Goal: Transaction & Acquisition: Purchase product/service

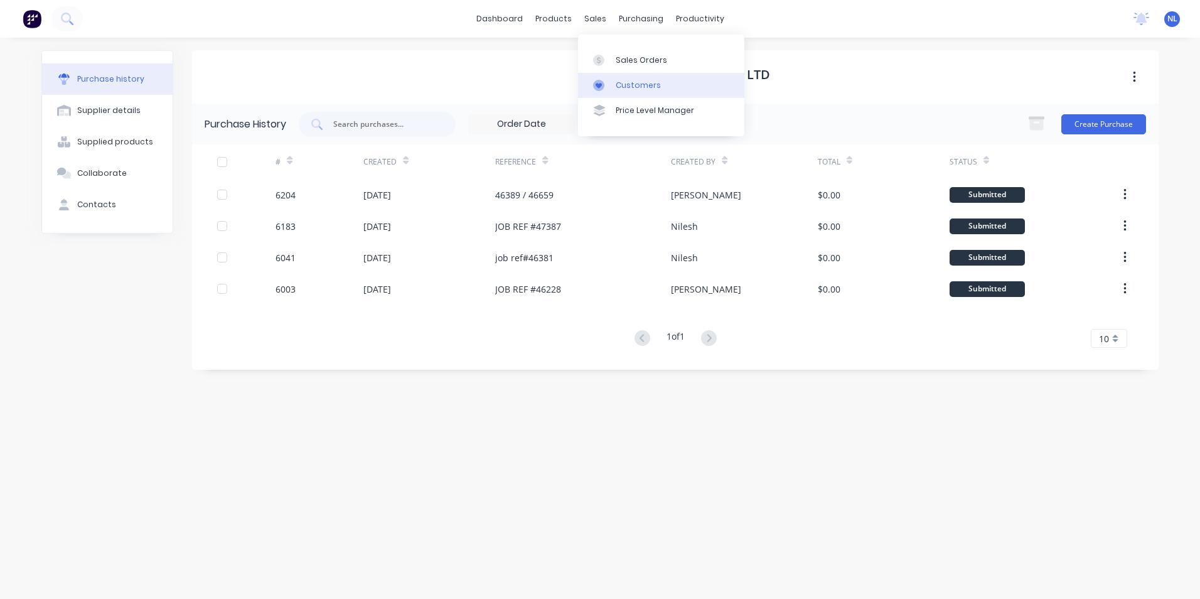
click at [626, 82] on div "Customers" at bounding box center [638, 85] width 45 height 11
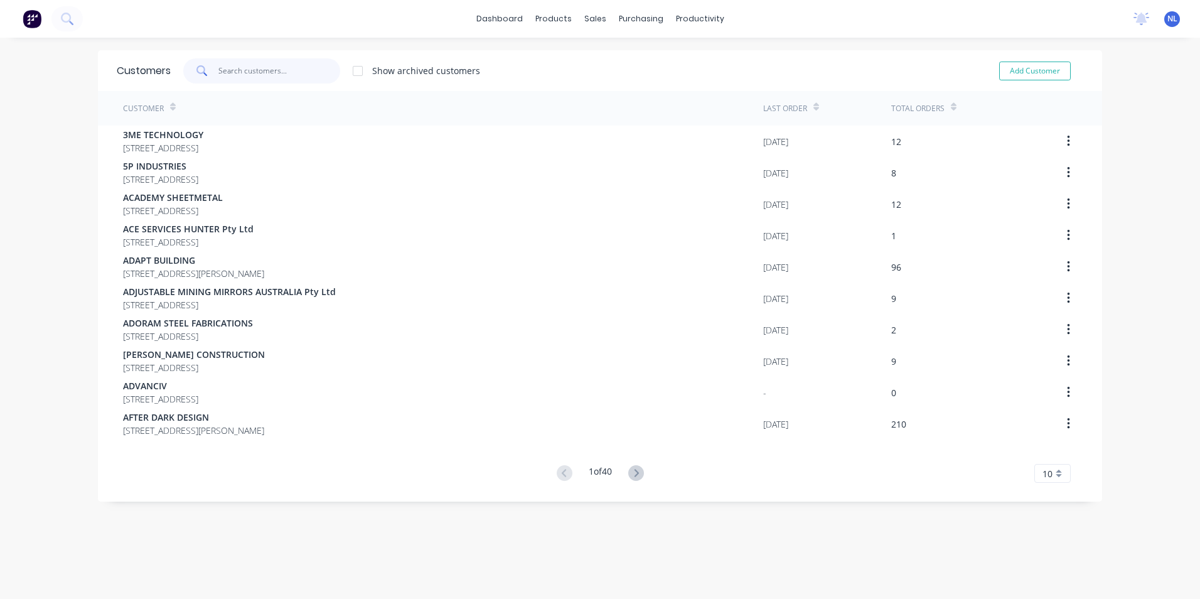
click at [279, 78] on input "text" at bounding box center [279, 70] width 122 height 25
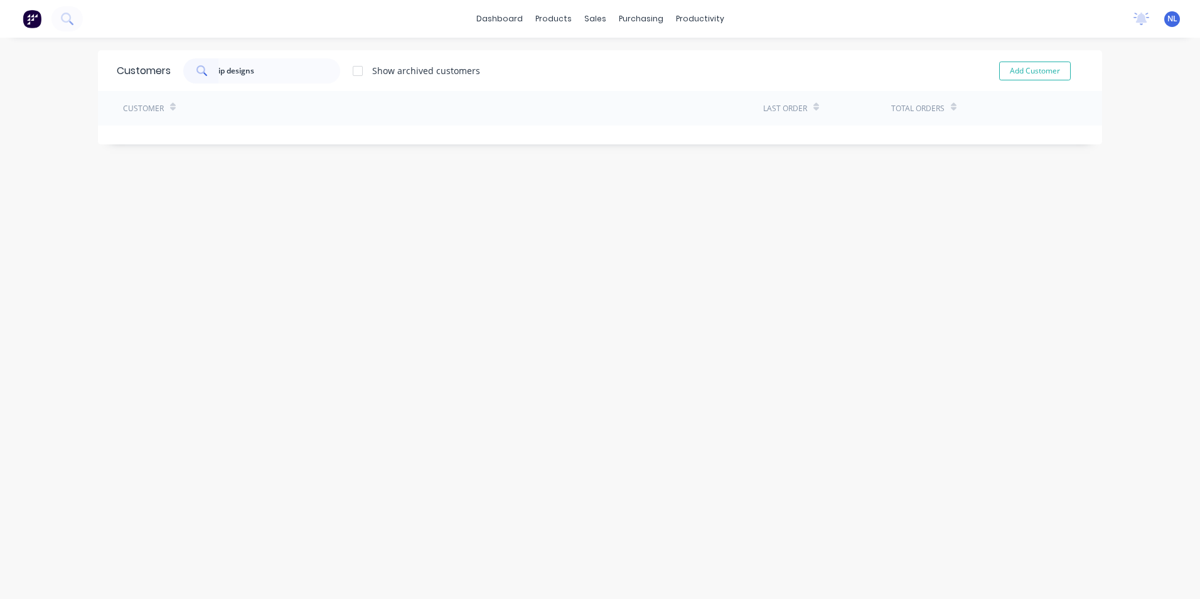
click at [376, 66] on div "Show archived customers" at bounding box center [426, 70] width 108 height 13
click at [365, 71] on div at bounding box center [357, 70] width 25 height 25
drag, startPoint x: 183, startPoint y: 77, endPoint x: -117, endPoint y: 89, distance: 300.3
click at [0, 89] on html "dashboard products sales purchasing productivity dashboard products Product Cat…" at bounding box center [600, 299] width 1200 height 599
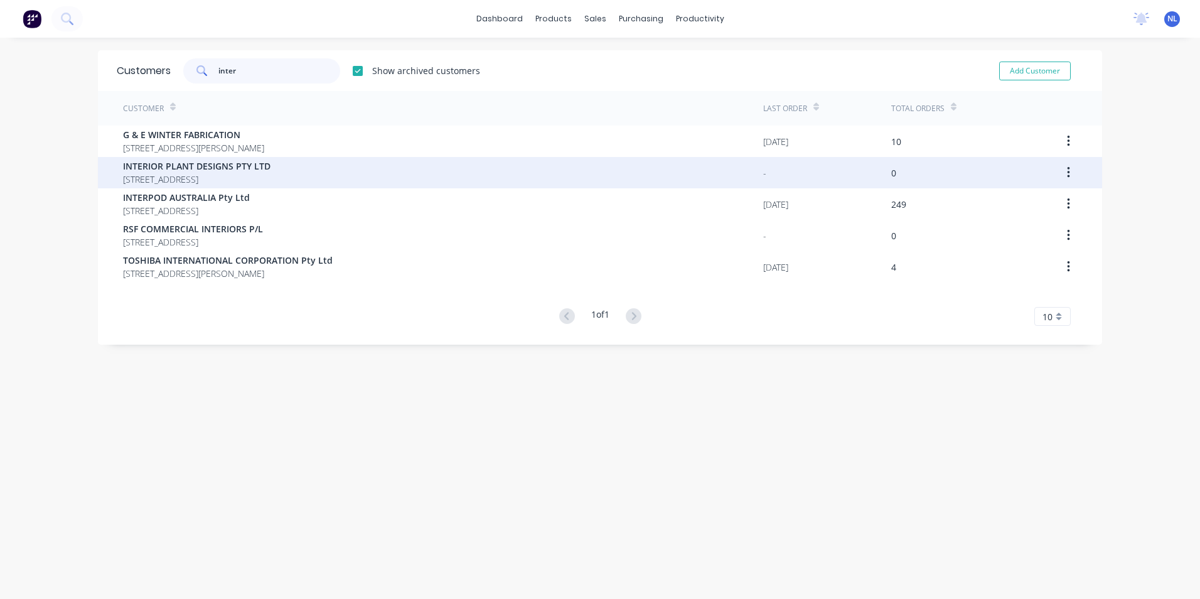
type input "inter"
click at [271, 180] on span "[STREET_ADDRESS]" at bounding box center [197, 179] width 148 height 13
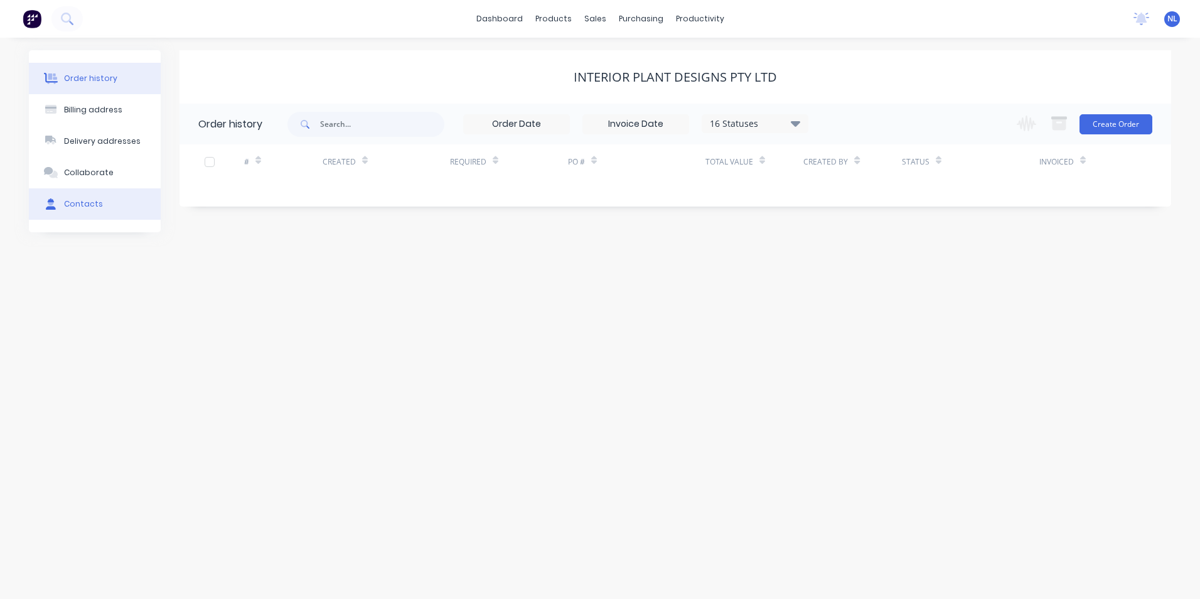
click at [100, 212] on button "Contacts" at bounding box center [95, 203] width 132 height 31
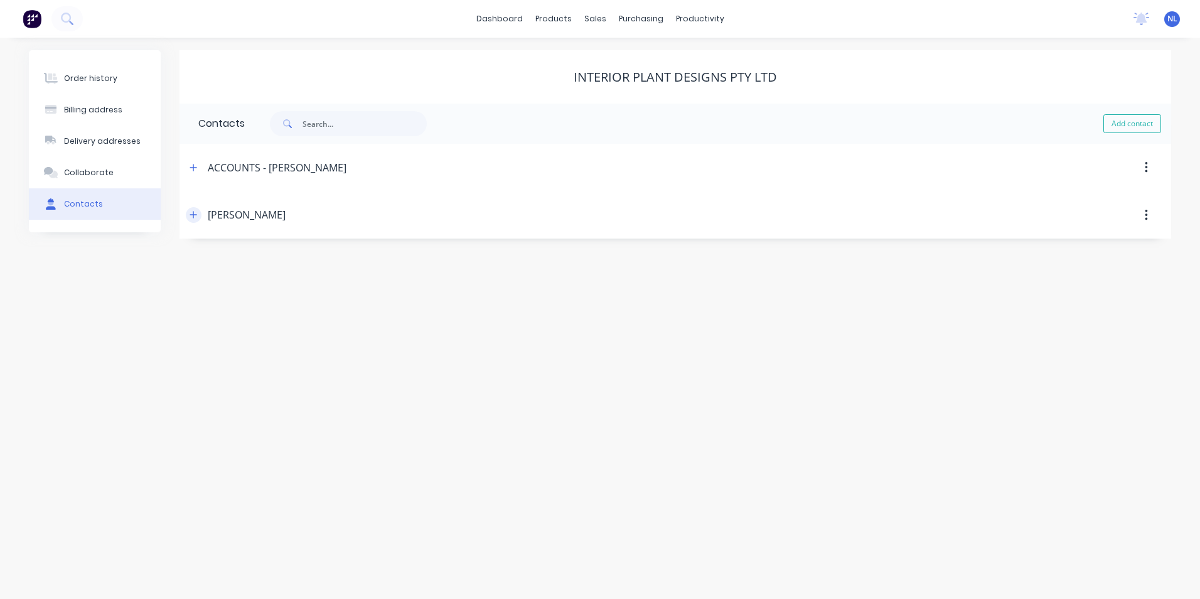
click at [195, 212] on icon "button" at bounding box center [194, 214] width 8 height 9
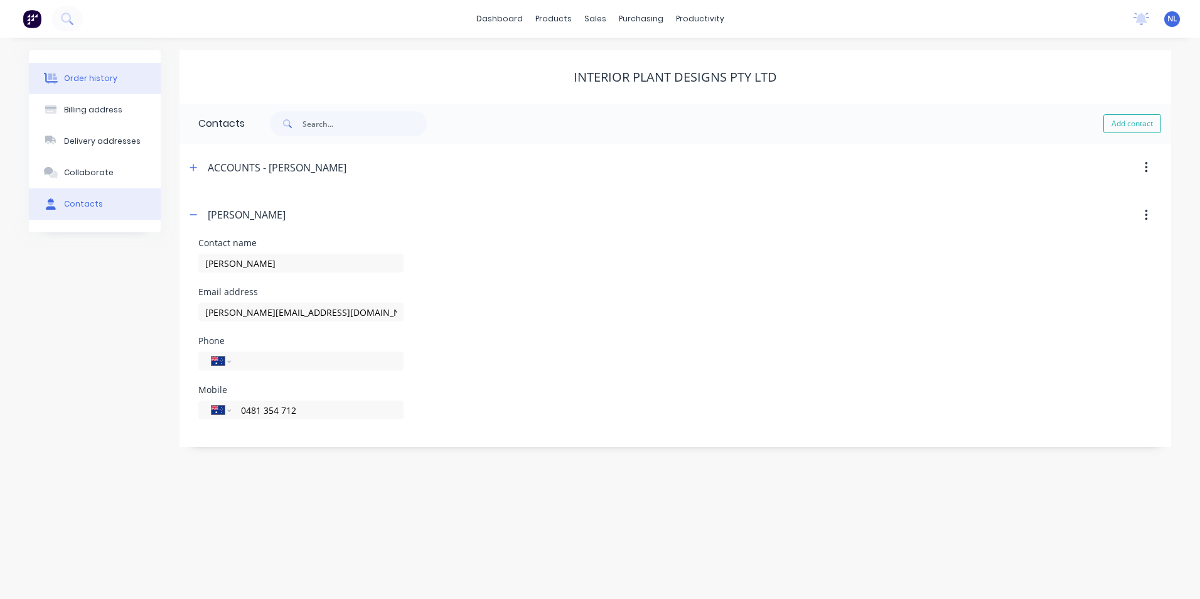
click at [114, 70] on button "Order history" at bounding box center [95, 78] width 132 height 31
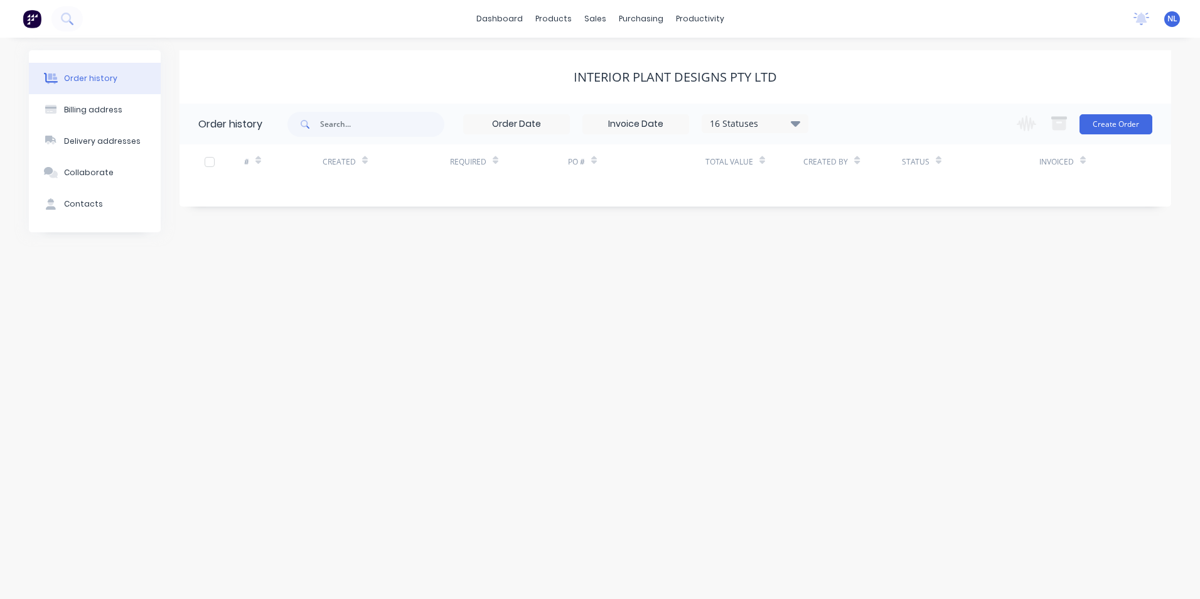
click at [723, 132] on div "16 Statuses Invoice Status Invoiced Not Invoiced Partial Order Status All Archi…" at bounding box center [755, 123] width 107 height 19
click at [745, 120] on div "16 Statuses" at bounding box center [754, 124] width 105 height 14
click at [859, 293] on label at bounding box center [859, 293] width 0 height 0
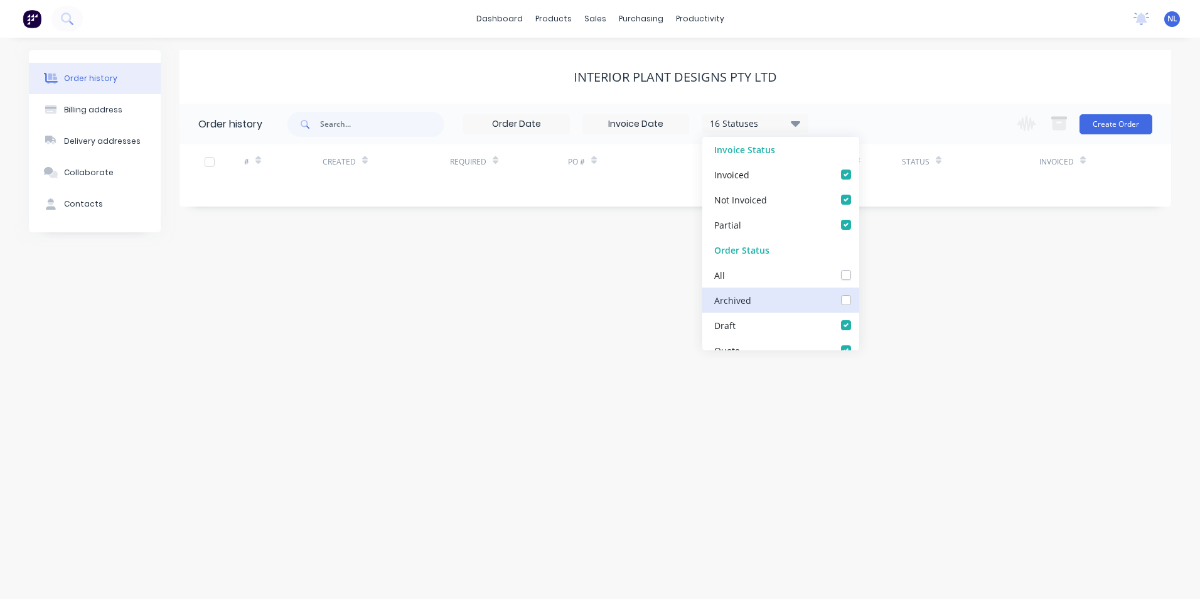
click at [859, 295] on input "checkbox" at bounding box center [864, 299] width 10 height 12
checkbox input "true"
click at [859, 293] on label at bounding box center [859, 293] width 0 height 0
click at [859, 302] on input "checkbox" at bounding box center [864, 299] width 10 height 12
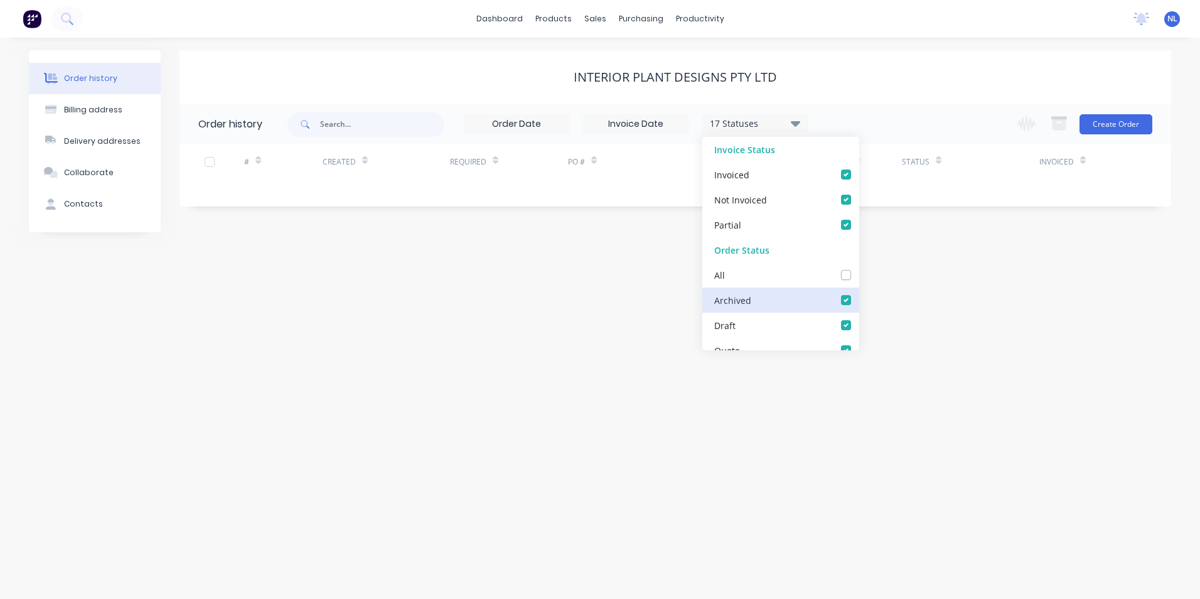
checkbox input "false"
click at [859, 293] on label at bounding box center [859, 293] width 0 height 0
click at [859, 297] on input "checkbox" at bounding box center [864, 299] width 10 height 12
checkbox input "true"
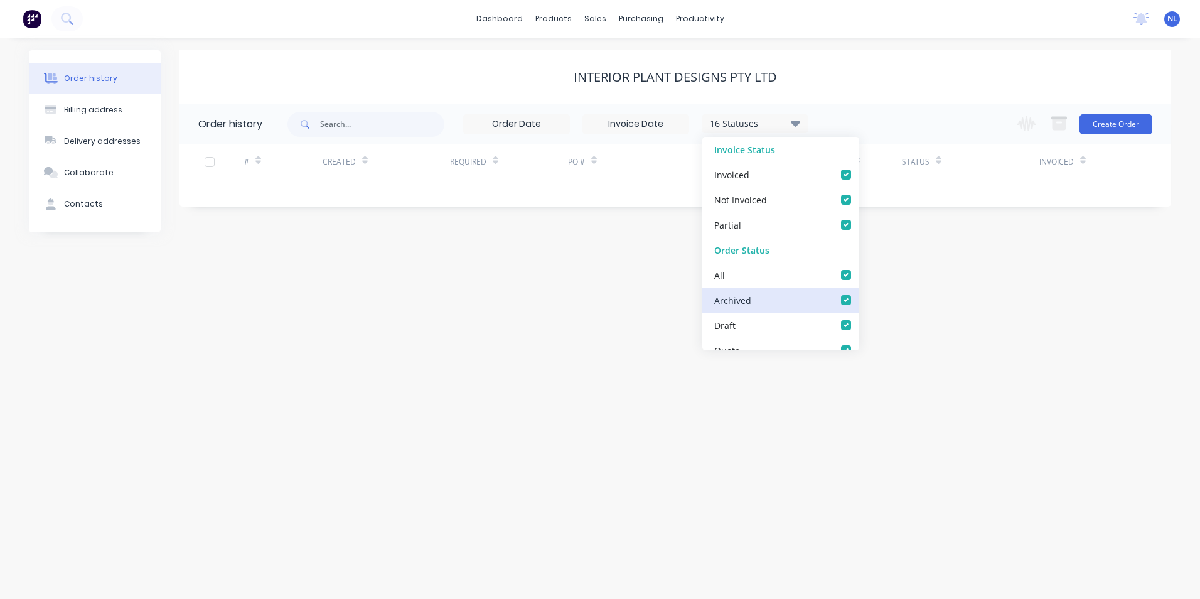
checkbox input "true"
click at [993, 299] on div "Order history Billing address Delivery addresses Collaborate Contacts INTERIOR …" at bounding box center [600, 318] width 1200 height 561
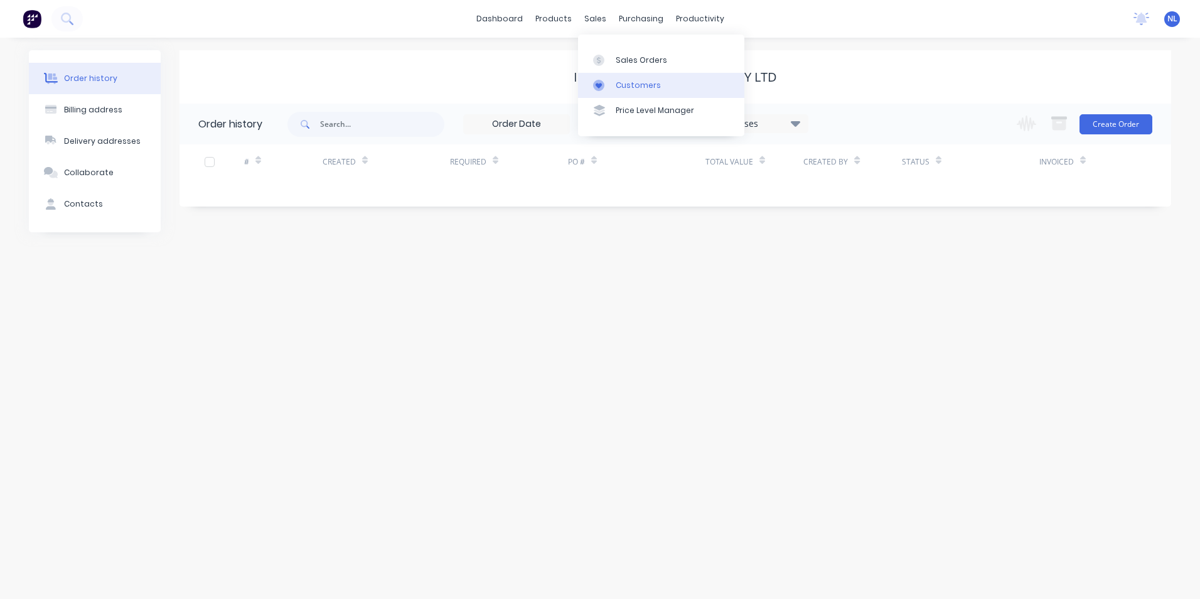
click at [620, 83] on div "Customers" at bounding box center [638, 85] width 45 height 11
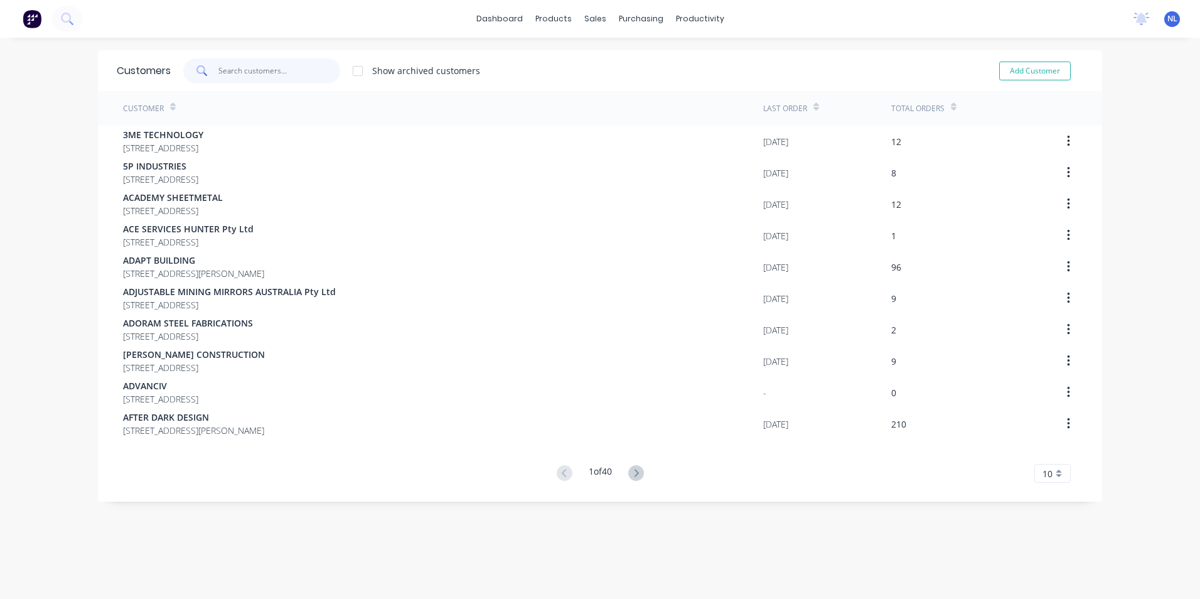
click at [228, 73] on input "text" at bounding box center [279, 70] width 122 height 25
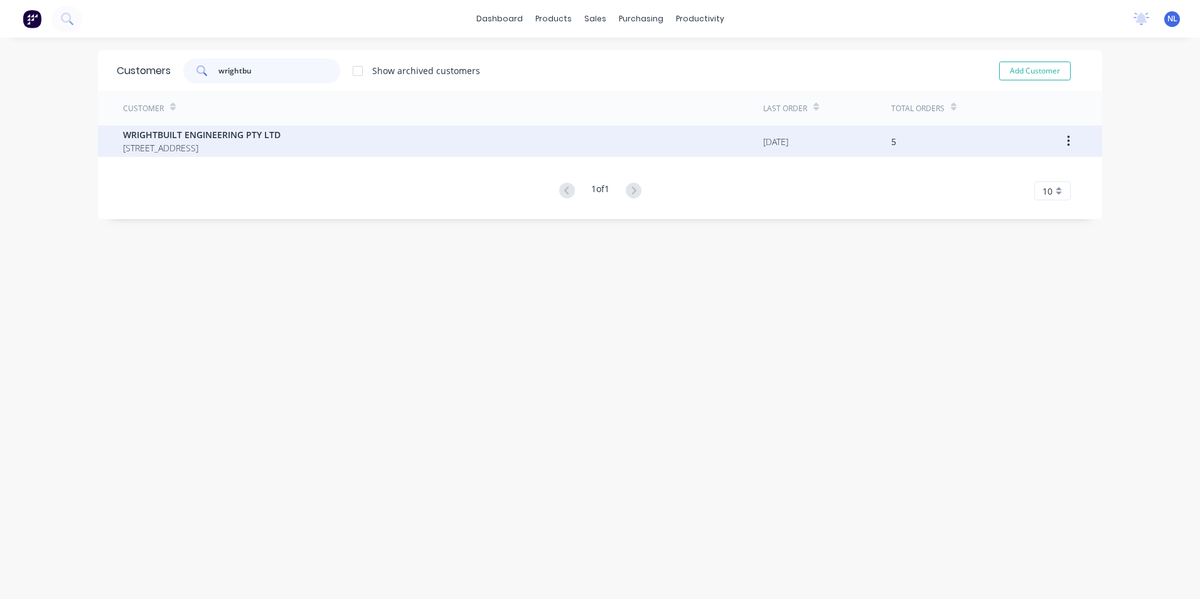
type input "wrightbu"
click at [281, 149] on span "[STREET_ADDRESS]" at bounding box center [202, 147] width 158 height 13
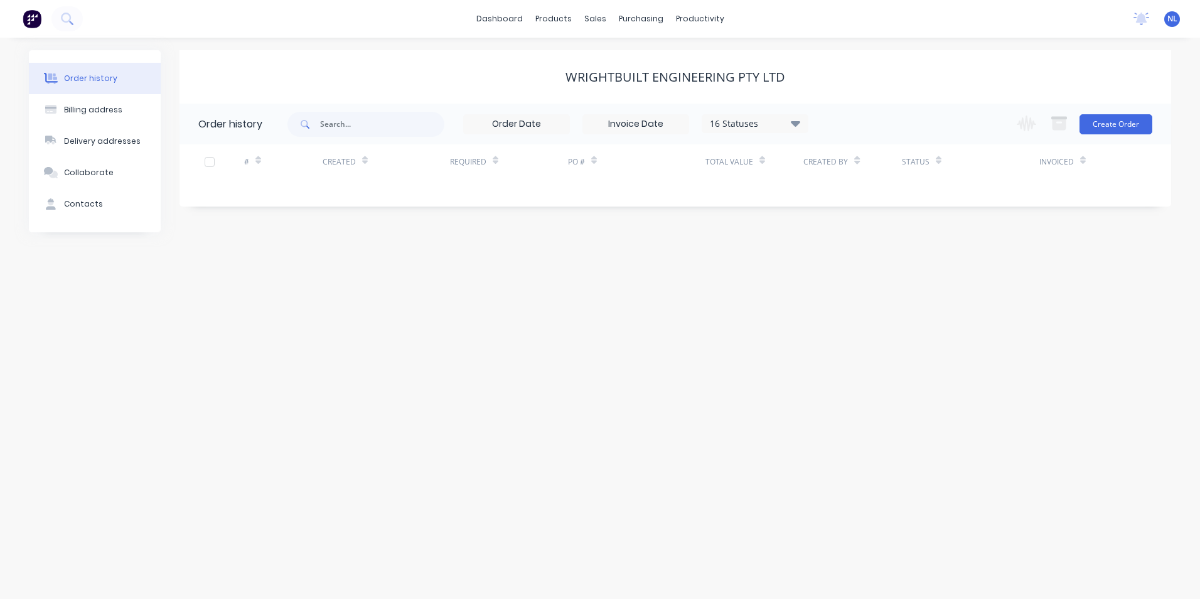
click at [766, 129] on div "16 Statuses" at bounding box center [754, 124] width 105 height 14
click at [783, 301] on div "Archived" at bounding box center [780, 300] width 157 height 25
click at [859, 293] on label at bounding box center [859, 293] width 0 height 0
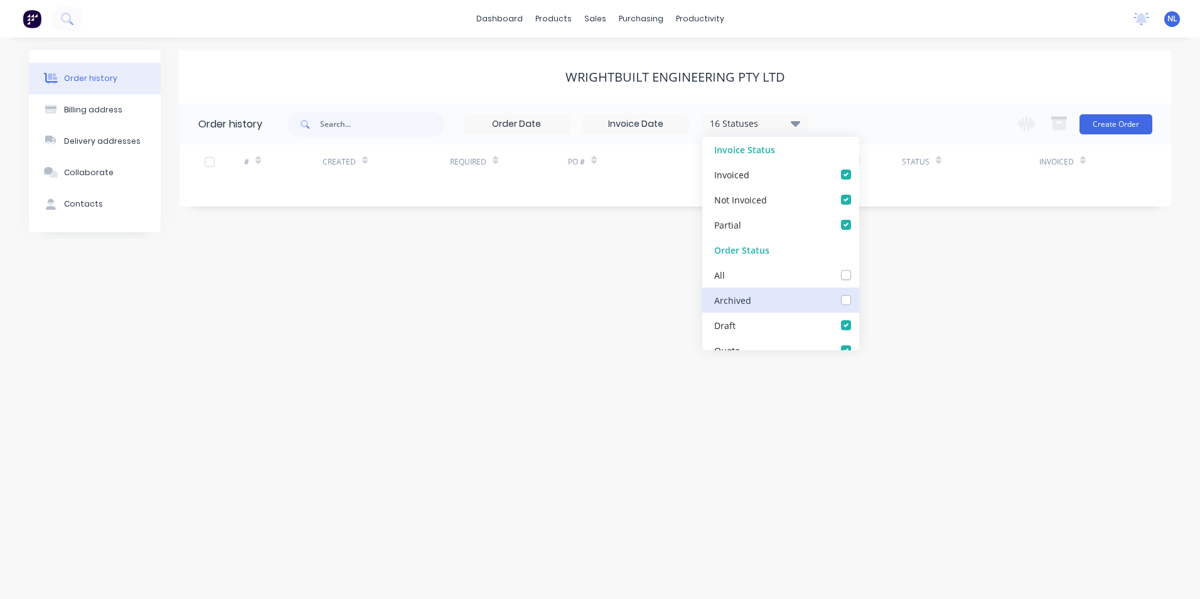
click at [859, 298] on input "checkbox" at bounding box center [864, 299] width 10 height 12
checkbox input "true"
click at [997, 316] on div "Order history Billing address Delivery addresses Collaborate Contacts WRIGHTBUI…" at bounding box center [600, 318] width 1200 height 561
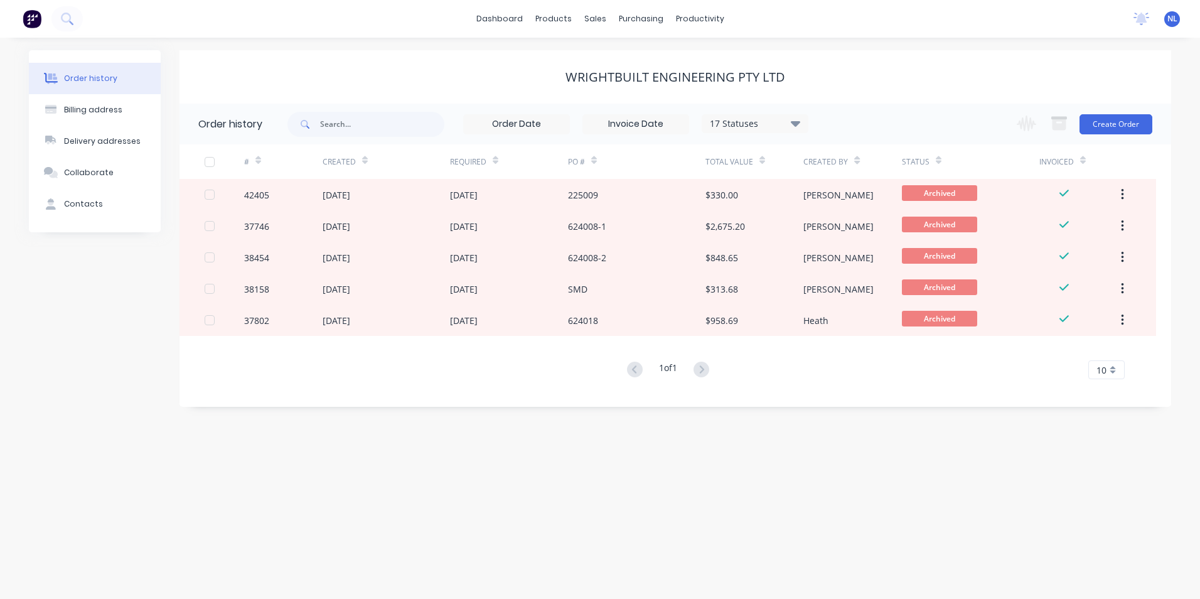
click at [795, 127] on icon at bounding box center [795, 123] width 9 height 15
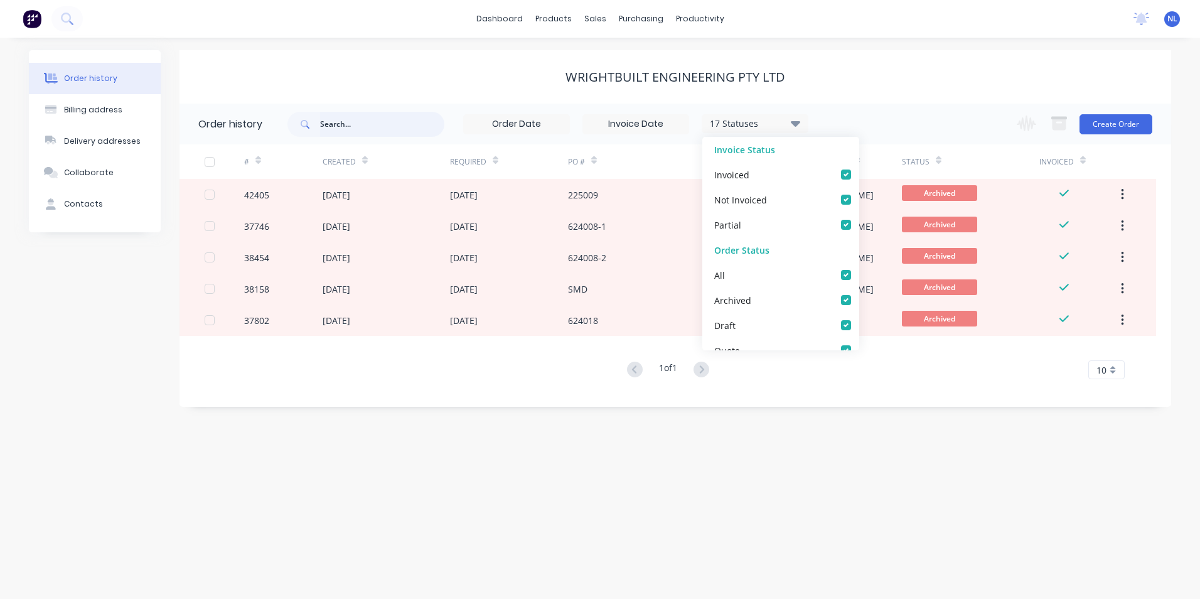
click at [404, 121] on input "text" at bounding box center [382, 124] width 124 height 25
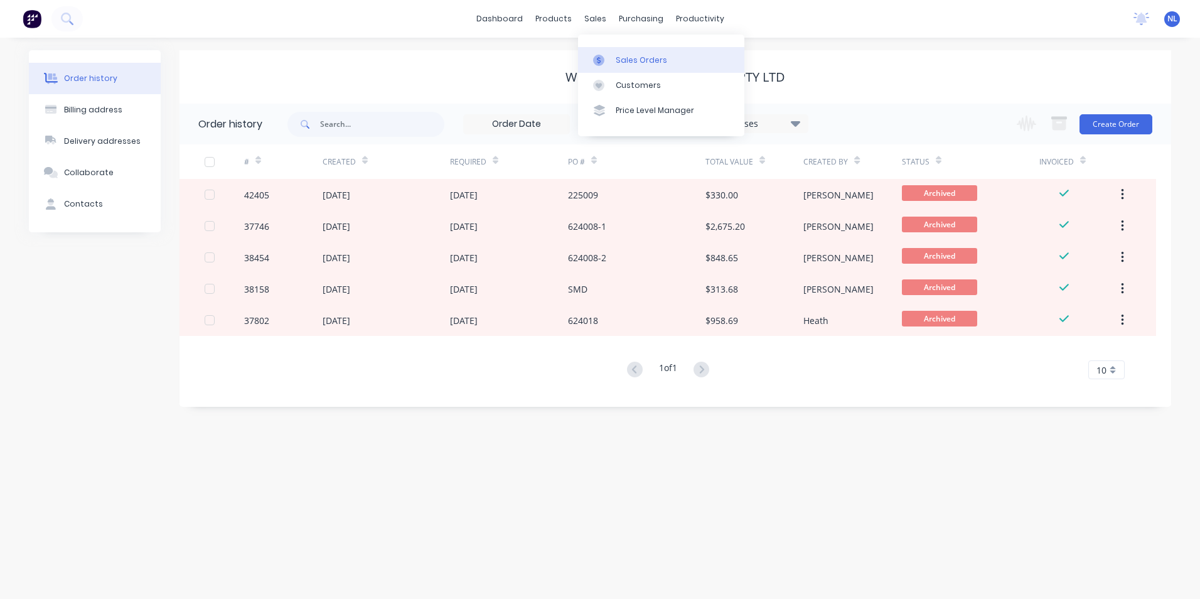
click at [629, 64] on div "Sales Orders" at bounding box center [641, 60] width 51 height 11
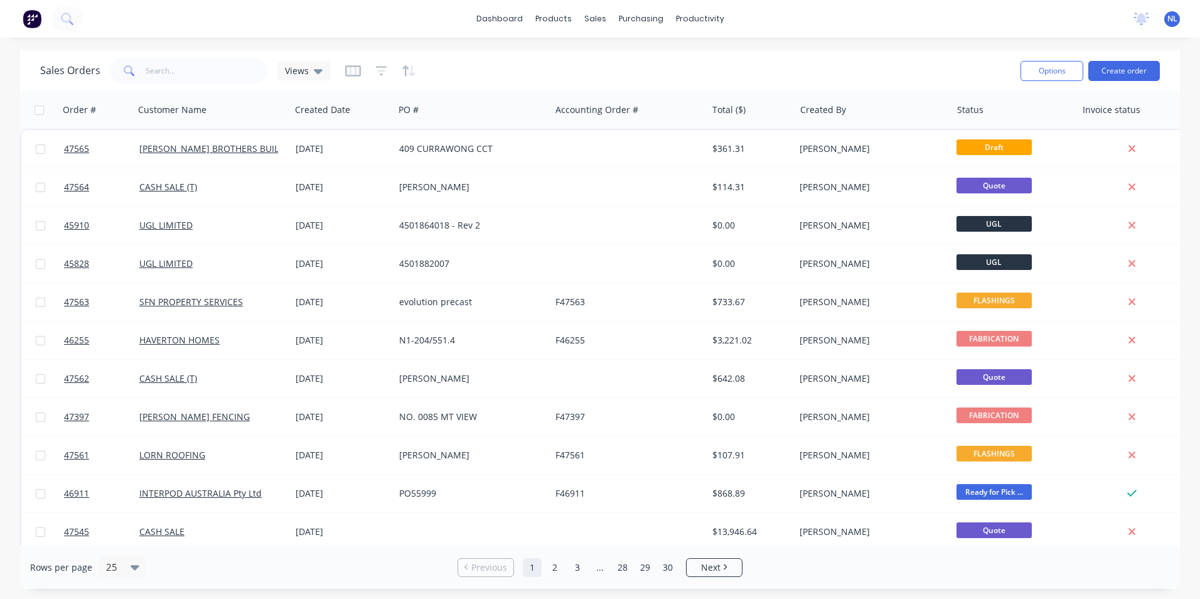
click at [1146, 83] on div "Options Create order" at bounding box center [1088, 70] width 144 height 31
click at [1142, 82] on div "Options Create order" at bounding box center [1088, 70] width 144 height 31
click at [1143, 78] on button "Create order" at bounding box center [1124, 71] width 72 height 20
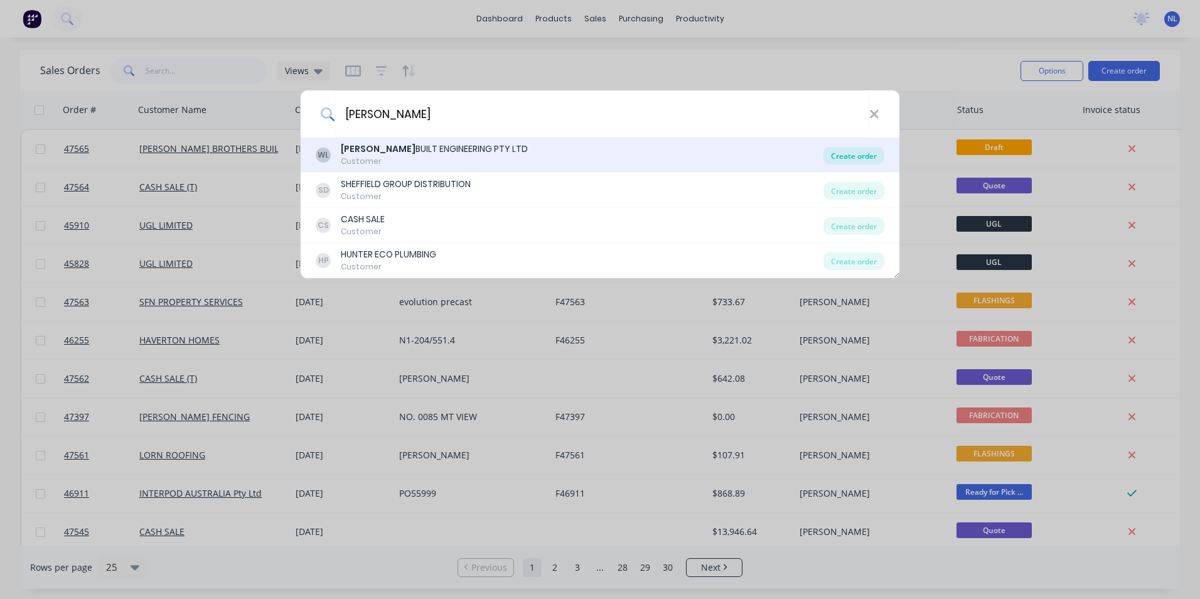
type input "[PERSON_NAME]"
click at [859, 155] on div "Create order" at bounding box center [854, 156] width 61 height 18
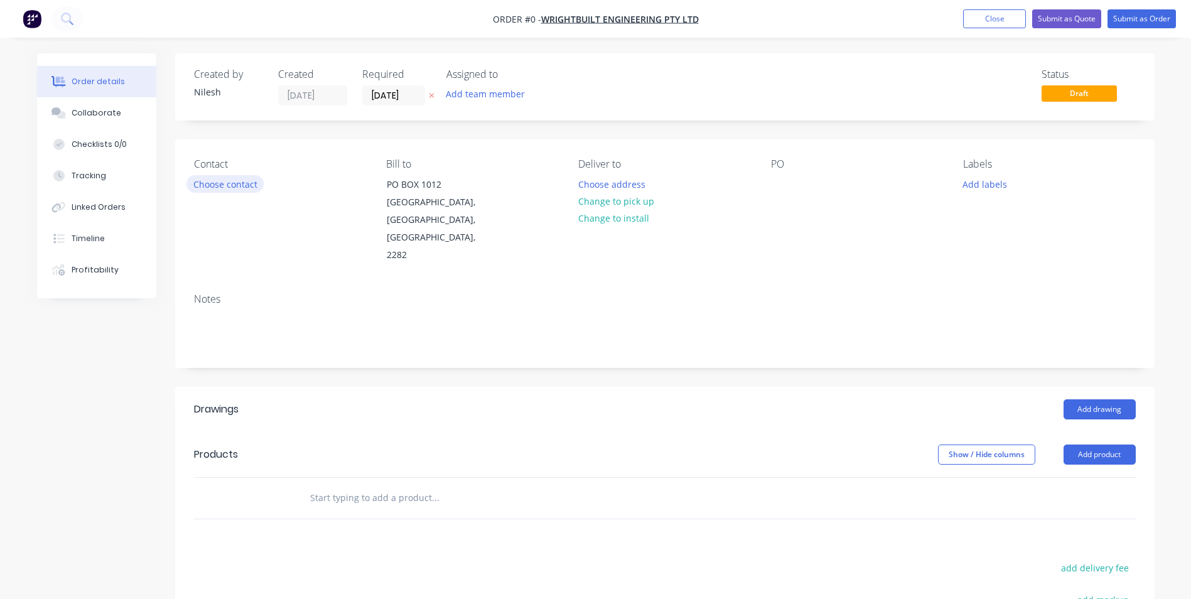
click at [217, 190] on button "Choose contact" at bounding box center [224, 183] width 77 height 17
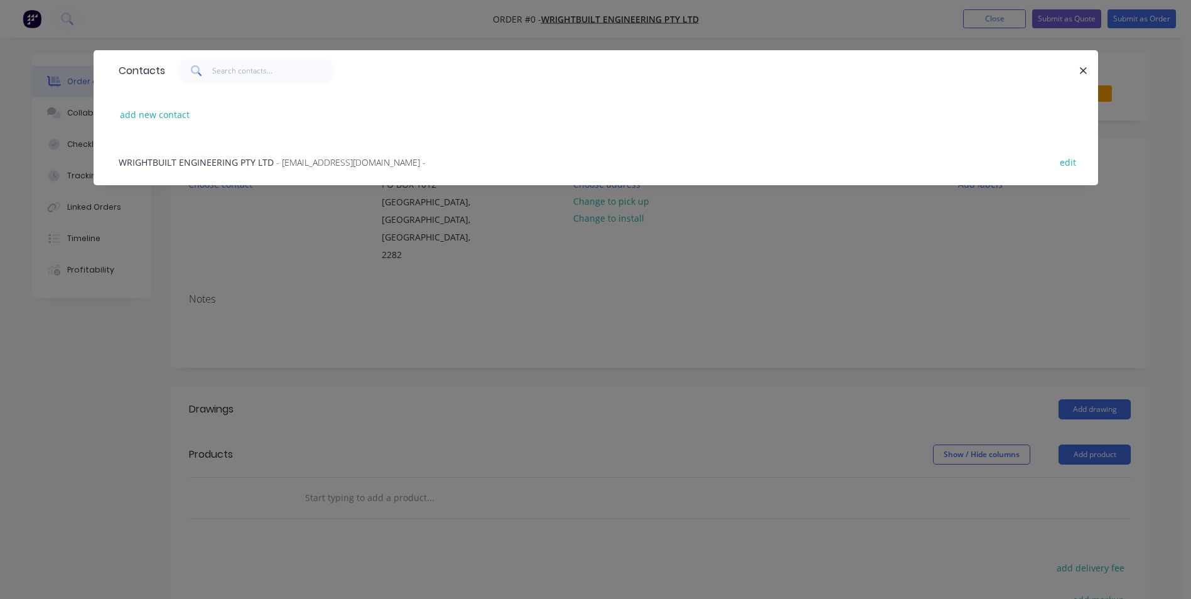
click at [248, 160] on span "WRIGHTBUILT ENGINEERING PTY LTD" at bounding box center [196, 162] width 155 height 12
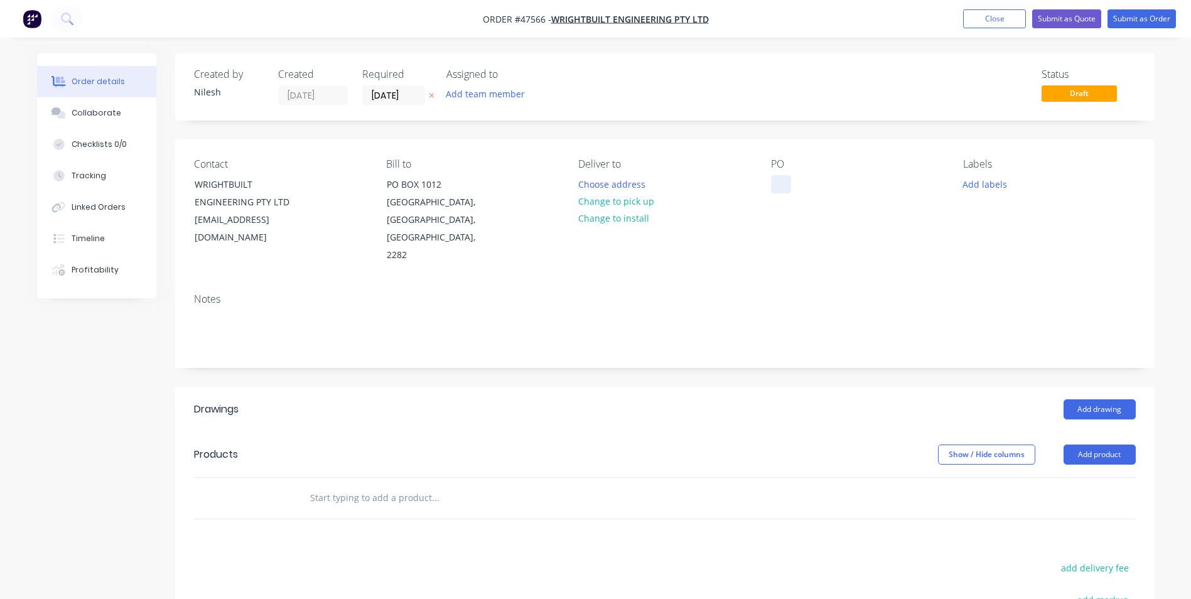
click at [777, 181] on div at bounding box center [781, 184] width 20 height 18
click at [782, 190] on div at bounding box center [781, 184] width 20 height 18
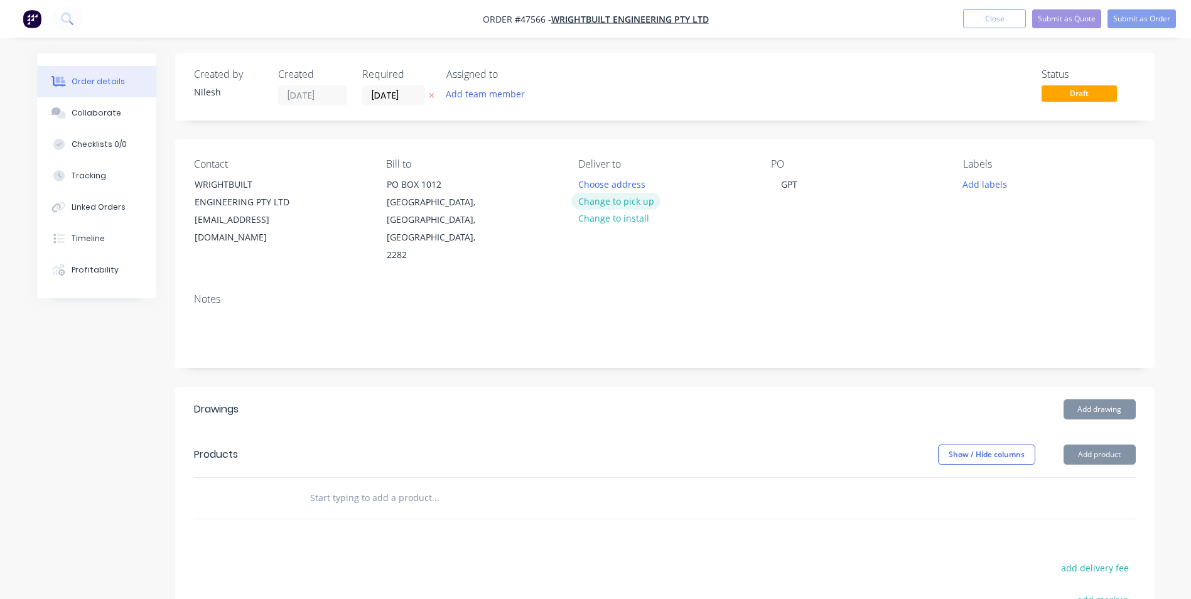
click at [605, 193] on button "Change to pick up" at bounding box center [615, 201] width 89 height 17
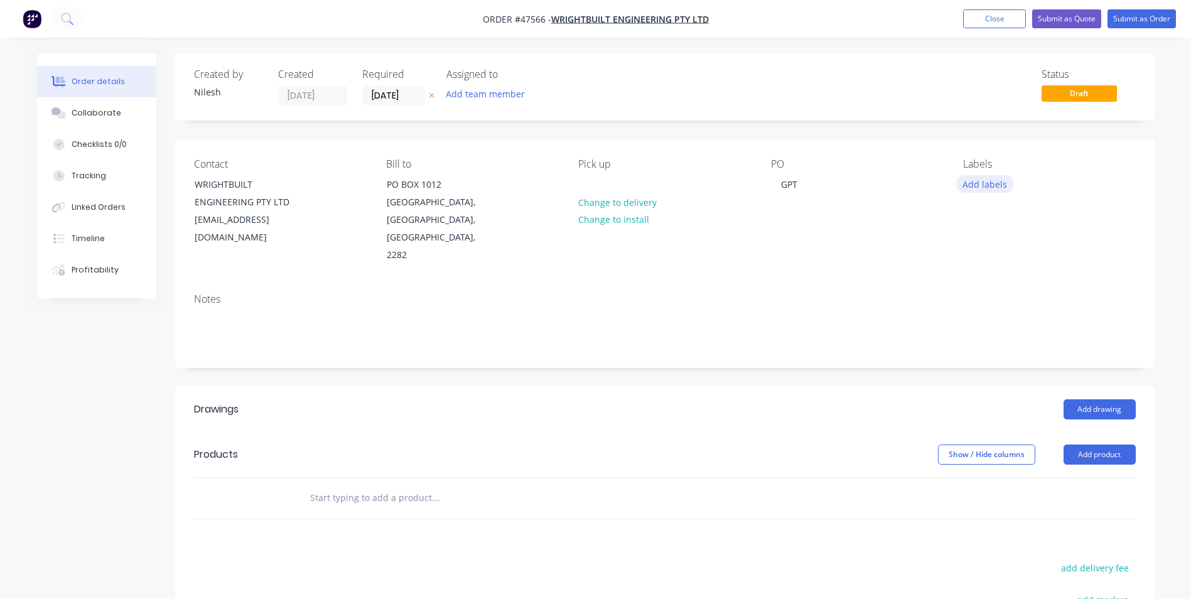
click at [992, 183] on button "Add labels" at bounding box center [985, 183] width 58 height 17
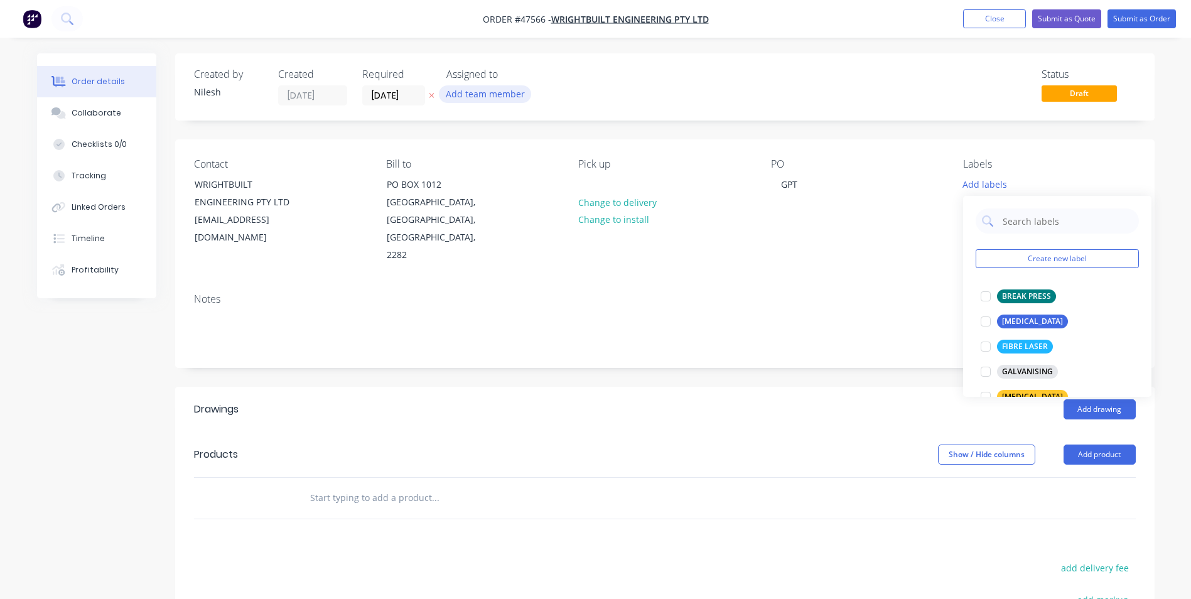
click at [479, 97] on button "Add team member" at bounding box center [485, 93] width 92 height 17
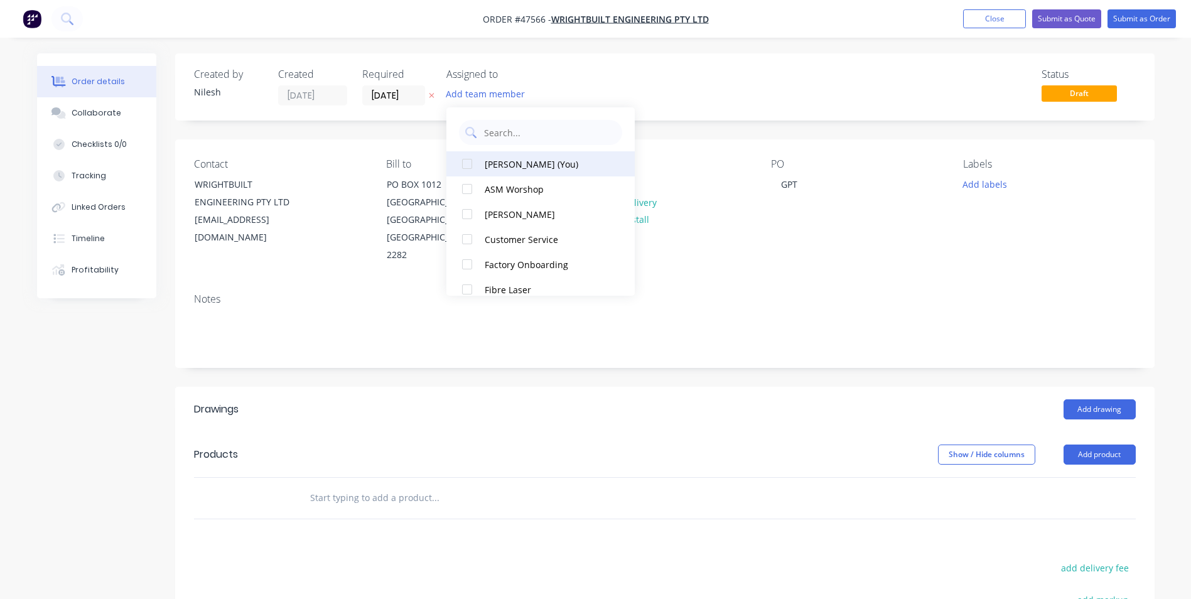
click at [520, 163] on div "[PERSON_NAME] (You)" at bounding box center [548, 164] width 126 height 13
click at [414, 102] on input "[DATE]" at bounding box center [394, 95] width 62 height 19
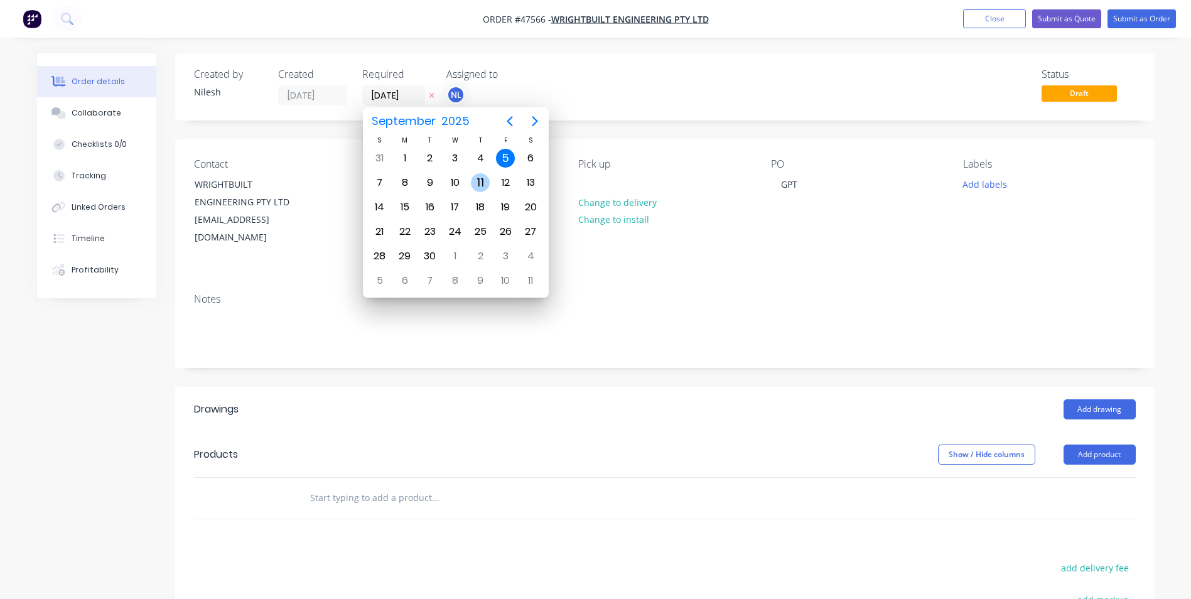
click at [485, 183] on div "11" at bounding box center [480, 182] width 19 height 19
type input "[DATE]"
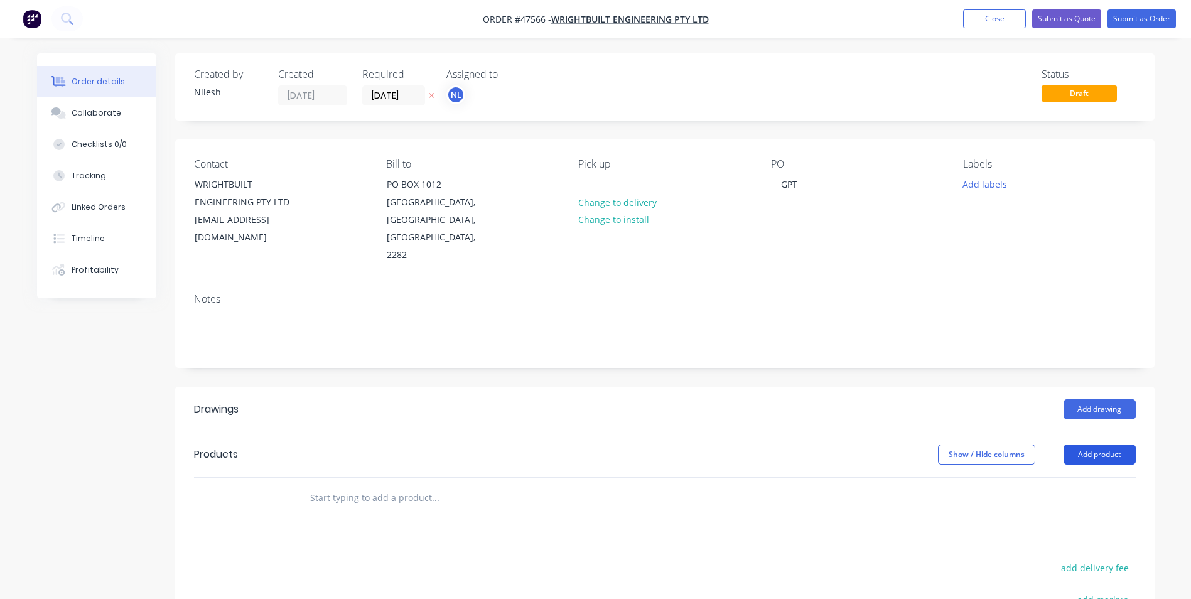
click at [1082, 444] on button "Add product" at bounding box center [1099, 454] width 72 height 20
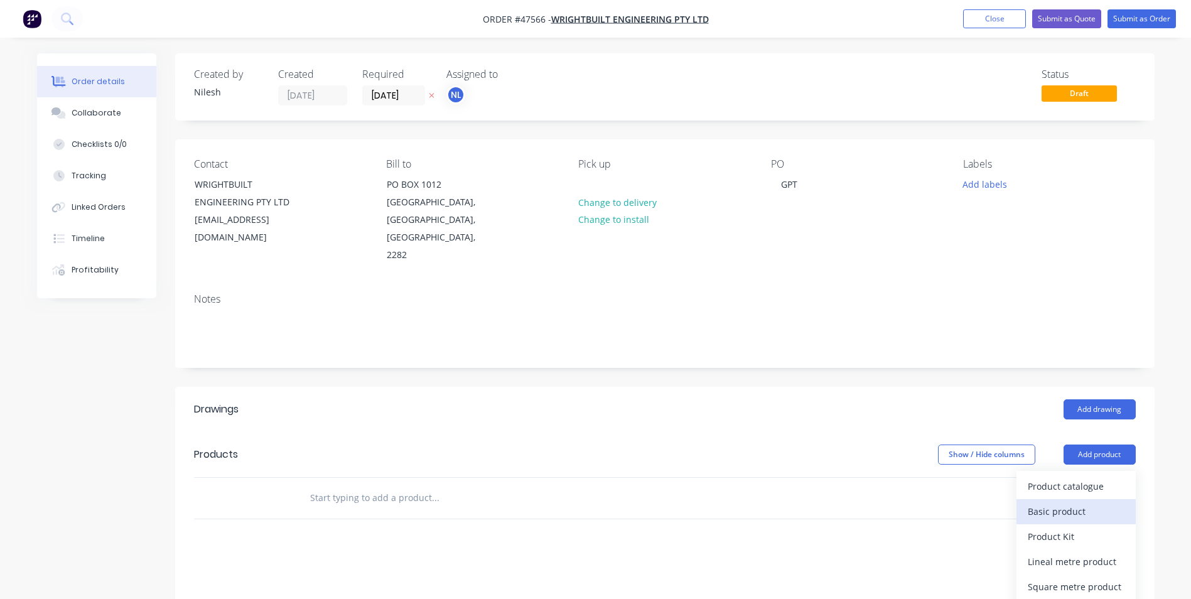
click at [1064, 502] on div "Basic product" at bounding box center [1076, 511] width 97 height 18
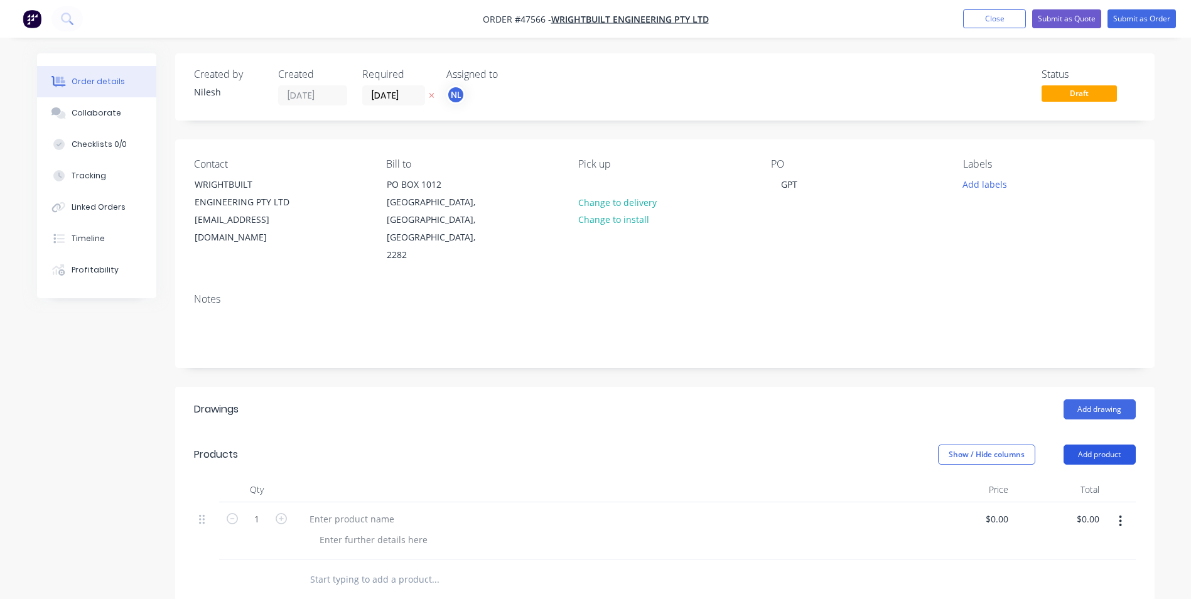
click at [1106, 444] on button "Add product" at bounding box center [1099, 454] width 72 height 20
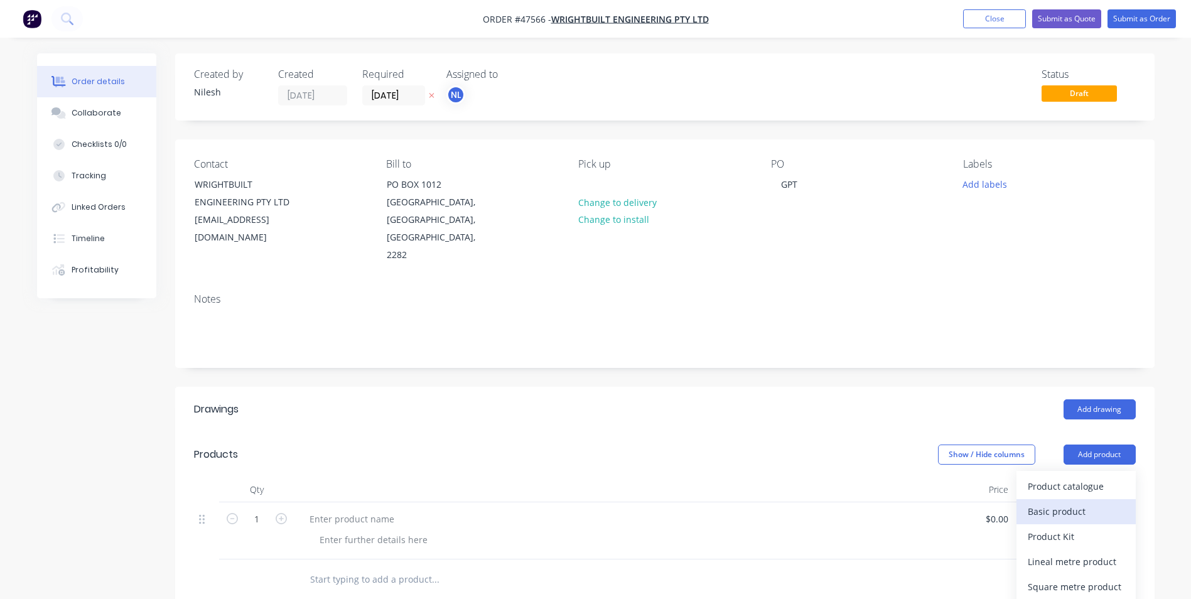
click at [1061, 503] on button "Basic product" at bounding box center [1075, 511] width 119 height 25
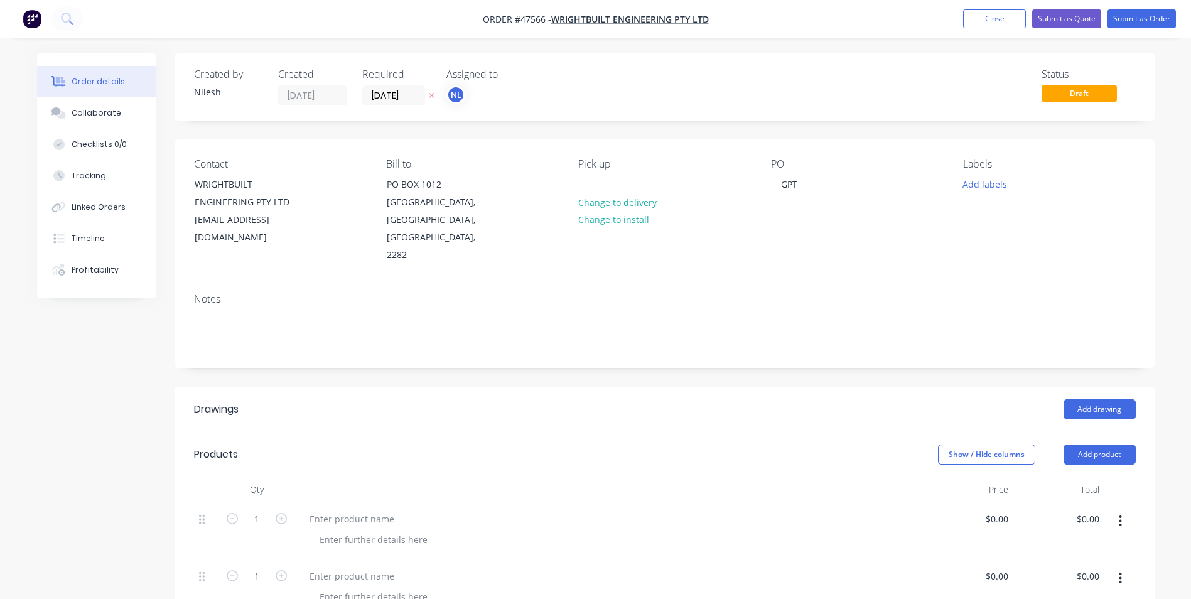
drag, startPoint x: 1134, startPoint y: 561, endPoint x: 1127, endPoint y: 562, distance: 6.6
click at [1134, 567] on button "button" at bounding box center [1120, 578] width 30 height 23
click at [1127, 567] on button "button" at bounding box center [1120, 578] width 30 height 23
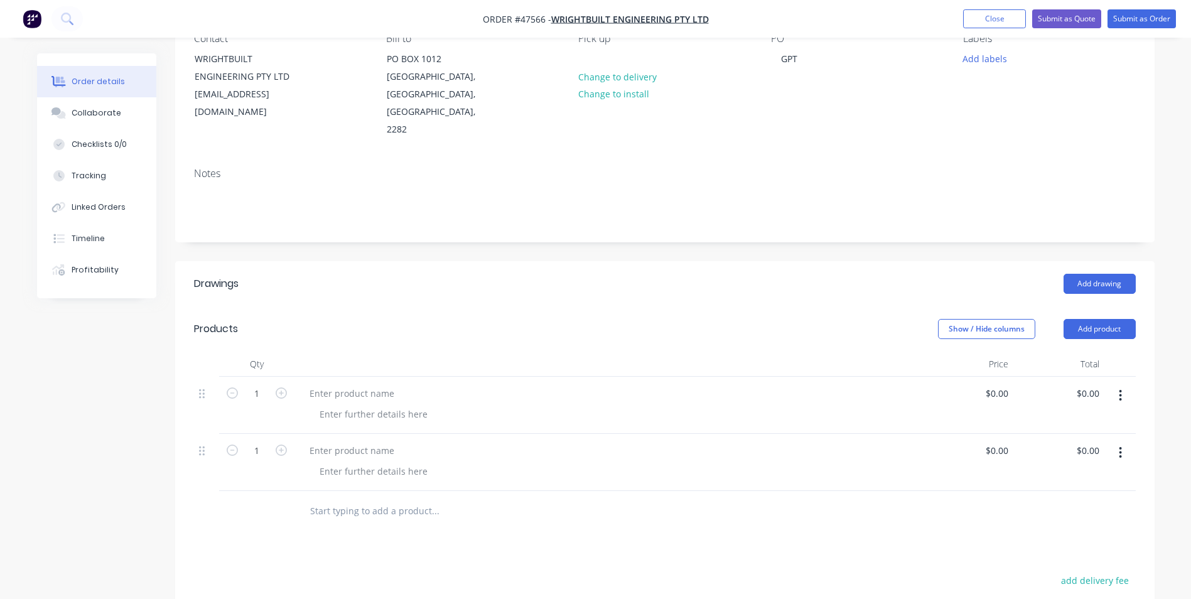
click at [1122, 441] on button "button" at bounding box center [1120, 452] width 30 height 23
click at [1068, 527] on div "Delete" at bounding box center [1076, 536] width 97 height 18
click at [1116, 384] on button "button" at bounding box center [1120, 395] width 30 height 23
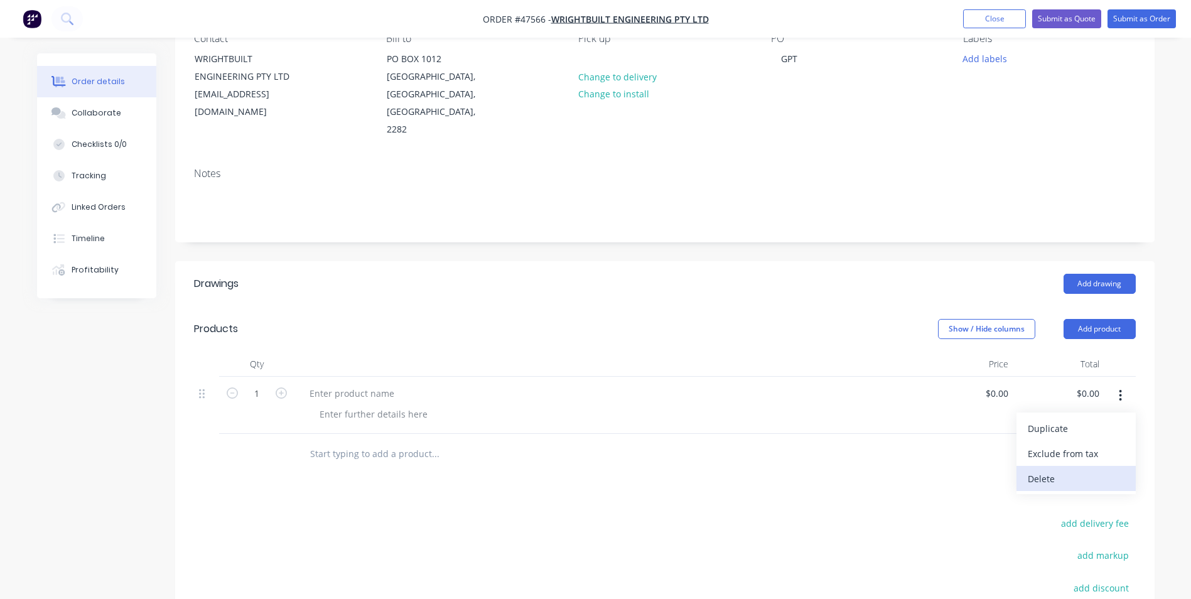
click at [1057, 470] on div "Delete" at bounding box center [1076, 479] width 97 height 18
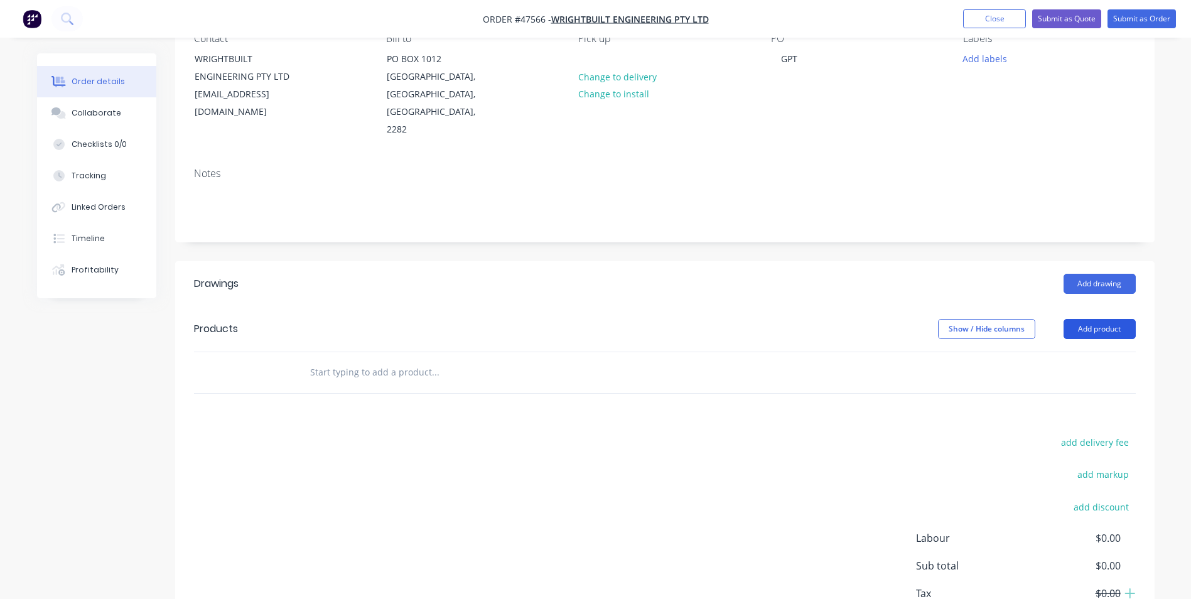
click at [1110, 319] on button "Add product" at bounding box center [1099, 329] width 72 height 20
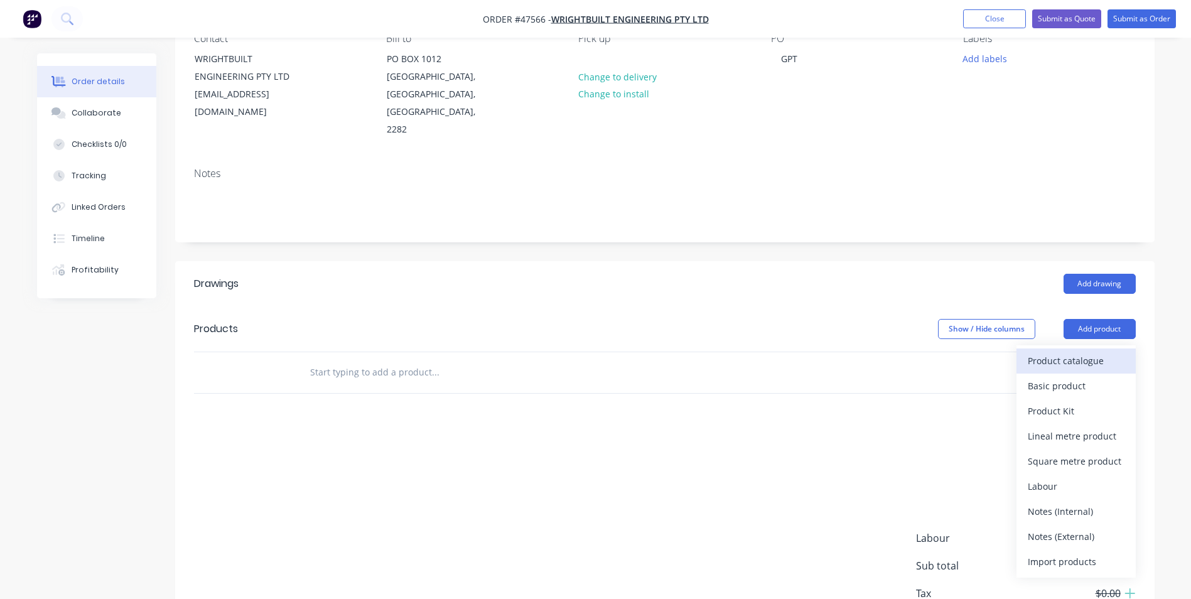
click at [1072, 352] on div "Product catalogue" at bounding box center [1076, 361] width 97 height 18
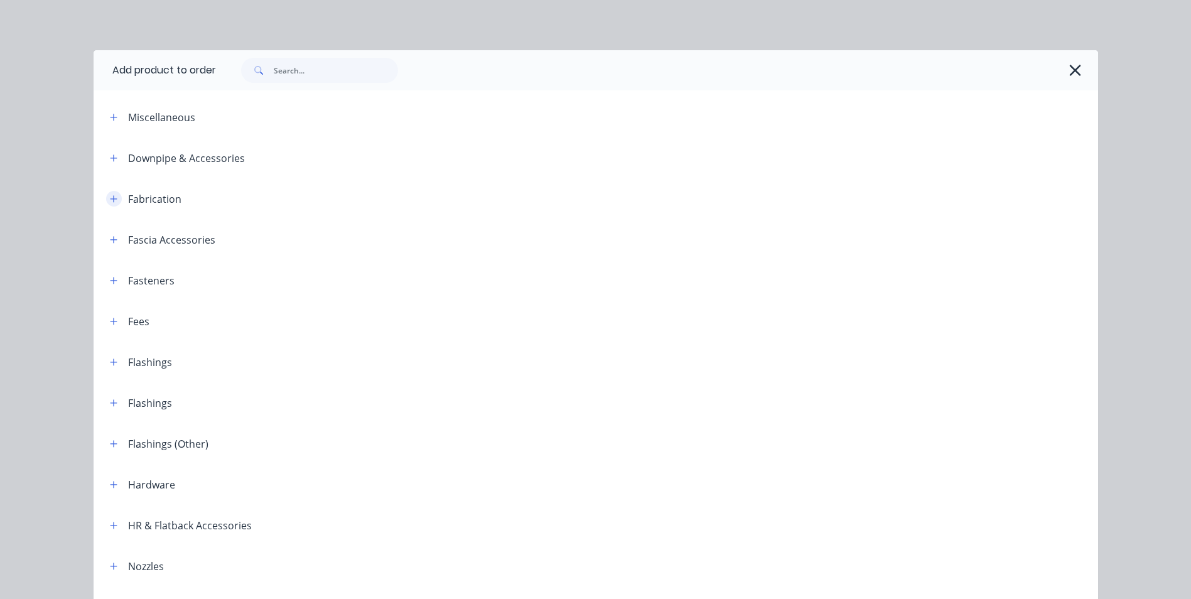
click at [113, 205] on button "button" at bounding box center [114, 199] width 16 height 16
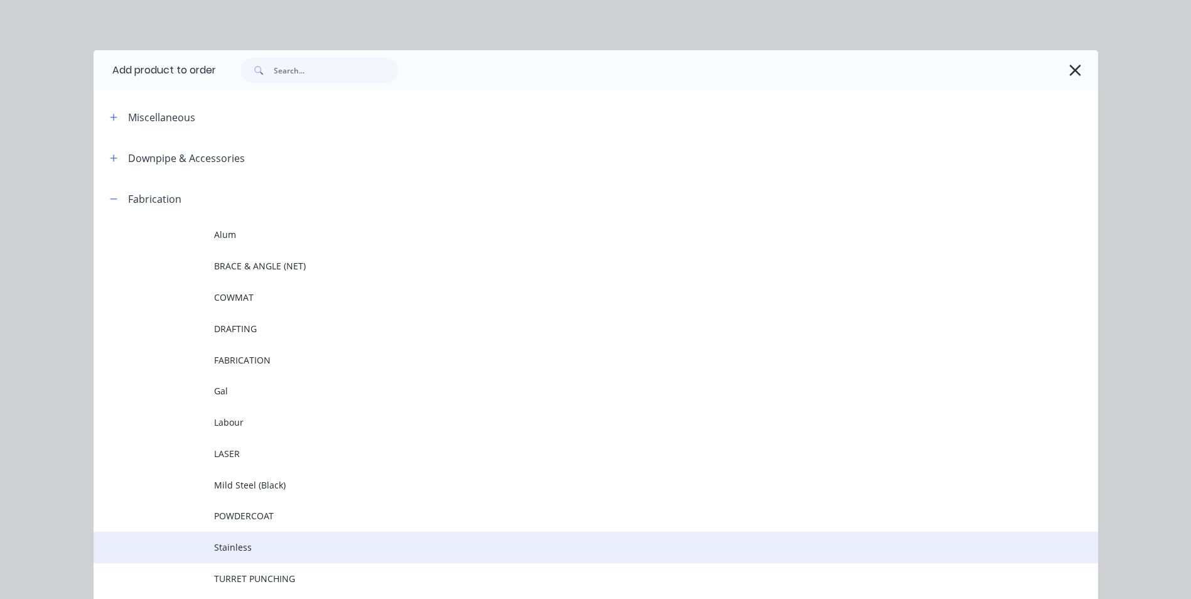
click at [265, 542] on span "Stainless" at bounding box center [567, 546] width 707 height 13
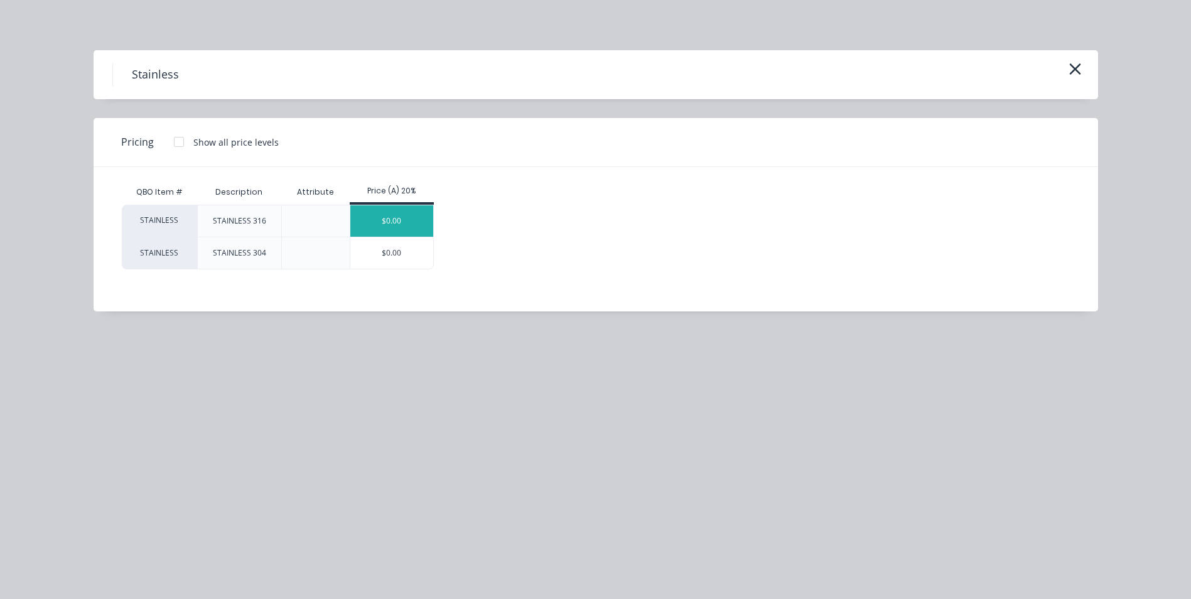
click at [391, 230] on div "$0.00" at bounding box center [391, 220] width 83 height 31
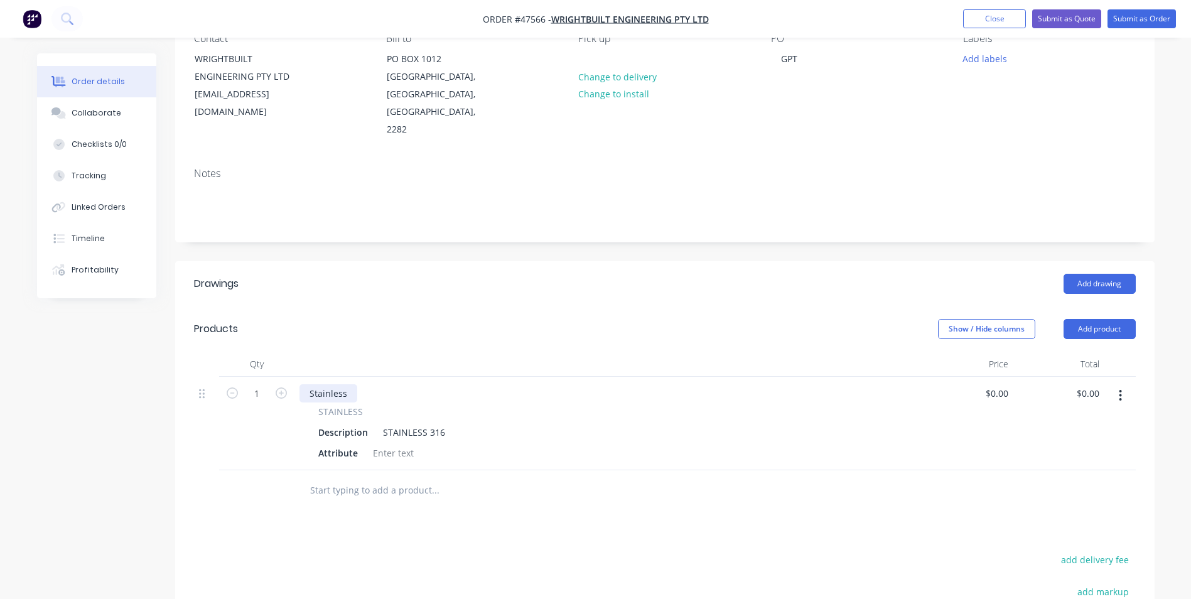
click at [336, 384] on div "Stainless" at bounding box center [328, 393] width 58 height 18
drag, startPoint x: 346, startPoint y: 371, endPoint x: 284, endPoint y: 427, distance: 83.6
click at [284, 427] on div "1 Stainless STAINLESS Description STAINLESS 316 Attribute $0.00 $0.00 $0.00 $0.…" at bounding box center [665, 424] width 942 height 94
type input "$7.10"
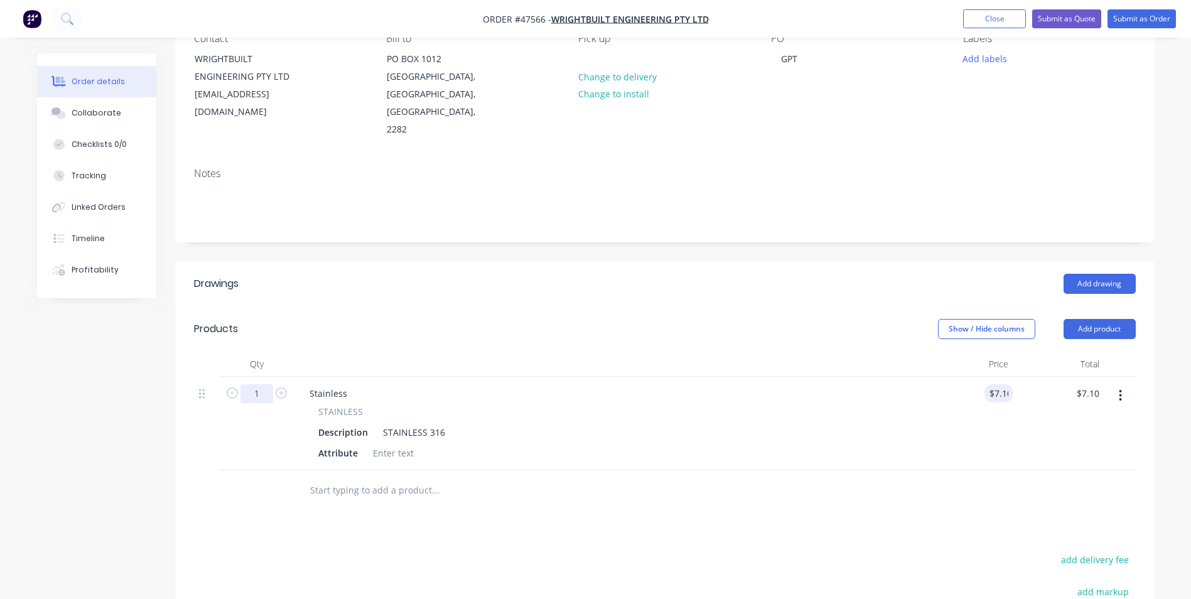
click at [255, 384] on input "1" at bounding box center [256, 393] width 33 height 19
type input "31"
type input "$220.10"
click at [621, 384] on div "Stainless" at bounding box center [608, 393] width 618 height 18
click at [338, 384] on div "Stainless" at bounding box center [328, 393] width 58 height 18
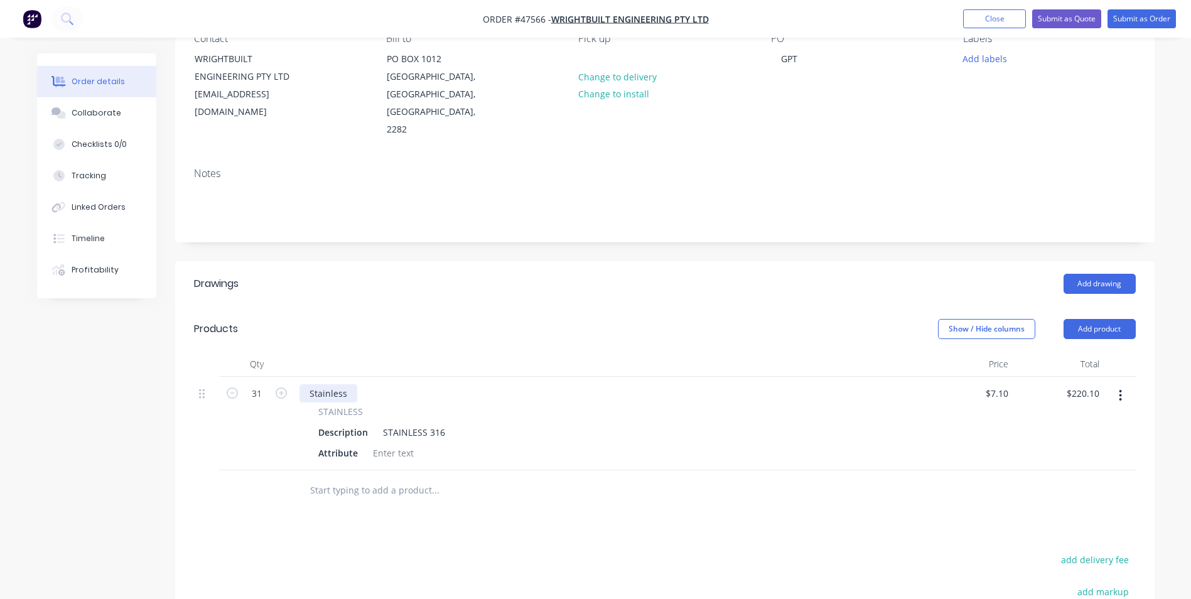
click at [345, 384] on div "Stainless" at bounding box center [328, 393] width 58 height 18
drag, startPoint x: 349, startPoint y: 380, endPoint x: 274, endPoint y: 377, distance: 74.8
click at [274, 377] on div "31 Stainless STAINLESS Description STAINLESS 316 Attribute $7.10 $7.10 $220.10 …" at bounding box center [665, 424] width 942 height 94
click at [357, 444] on div "Attribute" at bounding box center [338, 453] width 50 height 18
drag, startPoint x: 365, startPoint y: 416, endPoint x: 267, endPoint y: 417, distance: 98.6
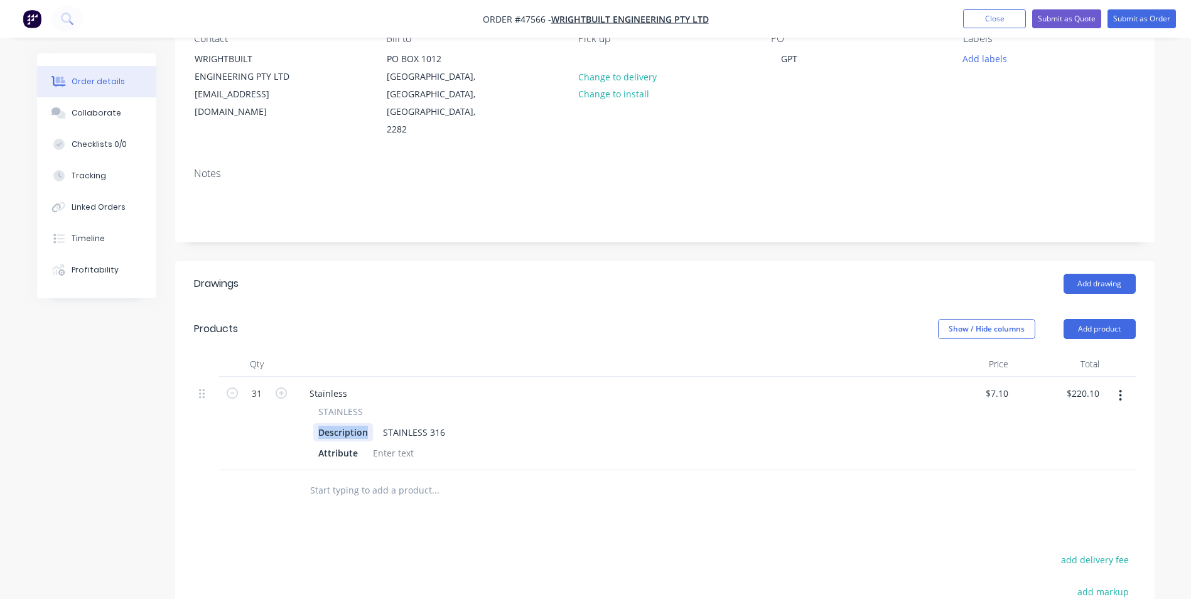
click at [267, 417] on div "31 Stainless STAINLESS Description STAINLESS 316 Attribute $7.10 $7.10 $220.10 …" at bounding box center [665, 424] width 942 height 94
click at [400, 423] on div "STAINLESS 316" at bounding box center [394, 432] width 72 height 18
drag, startPoint x: 424, startPoint y: 415, endPoint x: 344, endPoint y: 425, distance: 80.4
click at [344, 425] on div "STAINLESS 60 x 60 STAINLESS 316 Attribute" at bounding box center [608, 433] width 618 height 57
click at [344, 423] on div "60 x 60" at bounding box center [333, 432] width 40 height 18
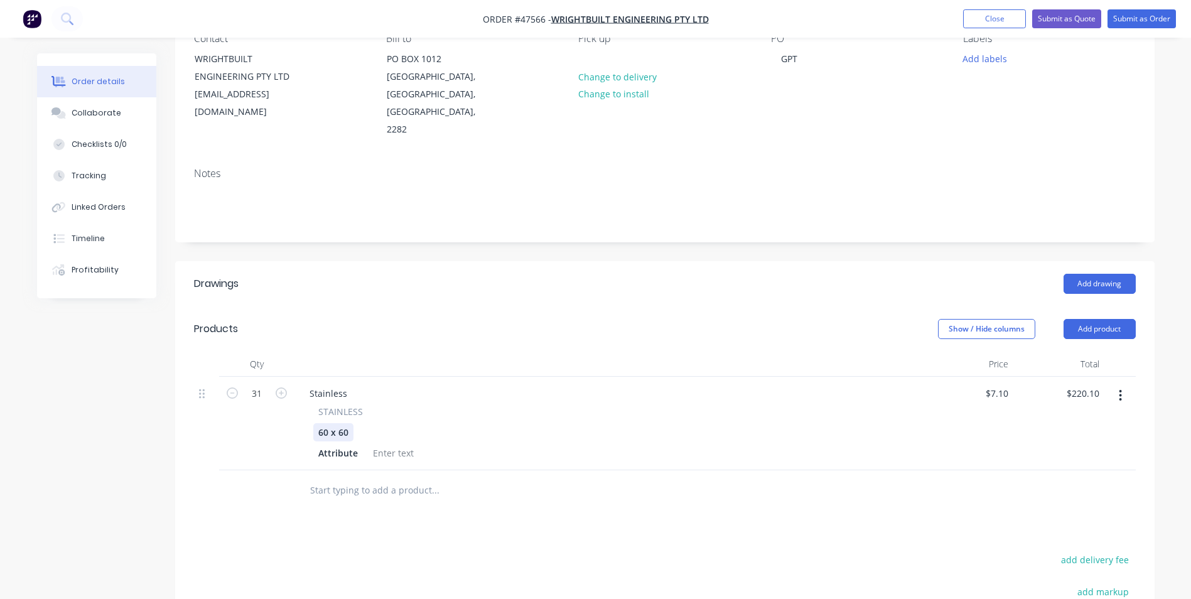
click at [348, 423] on div "60 x 60" at bounding box center [333, 432] width 40 height 18
click at [359, 405] on span "STAINLESS" at bounding box center [340, 411] width 45 height 13
click at [336, 384] on div "Stainless" at bounding box center [328, 393] width 58 height 18
click at [382, 423] on div at bounding box center [384, 432] width 19 height 18
click at [379, 423] on div at bounding box center [384, 432] width 19 height 18
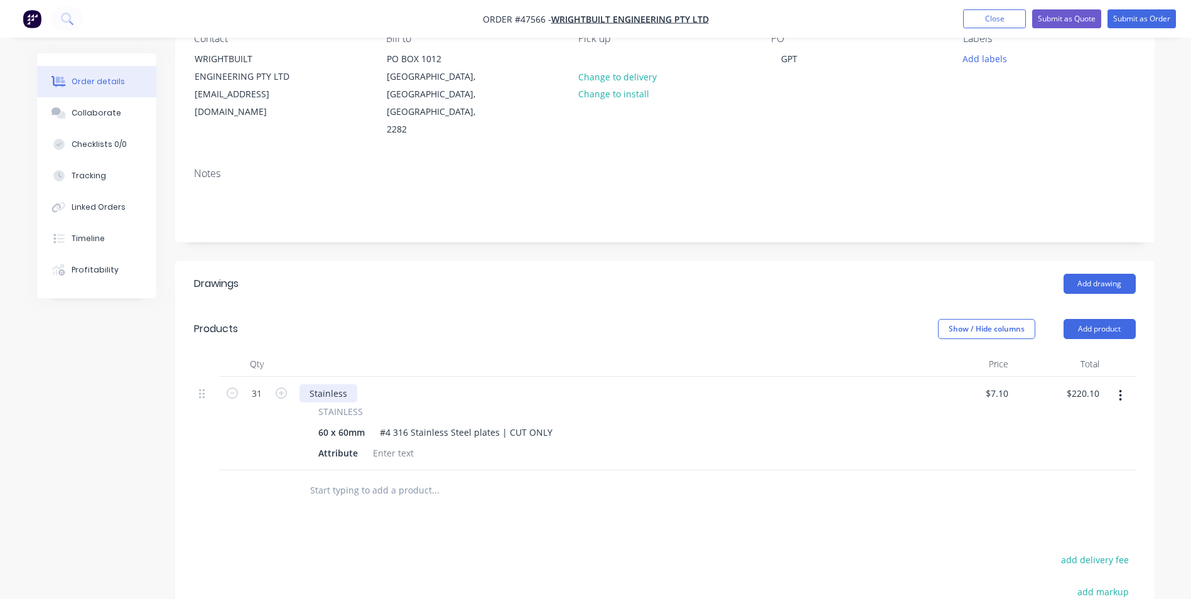
click at [327, 384] on div "Stainless" at bounding box center [328, 393] width 58 height 18
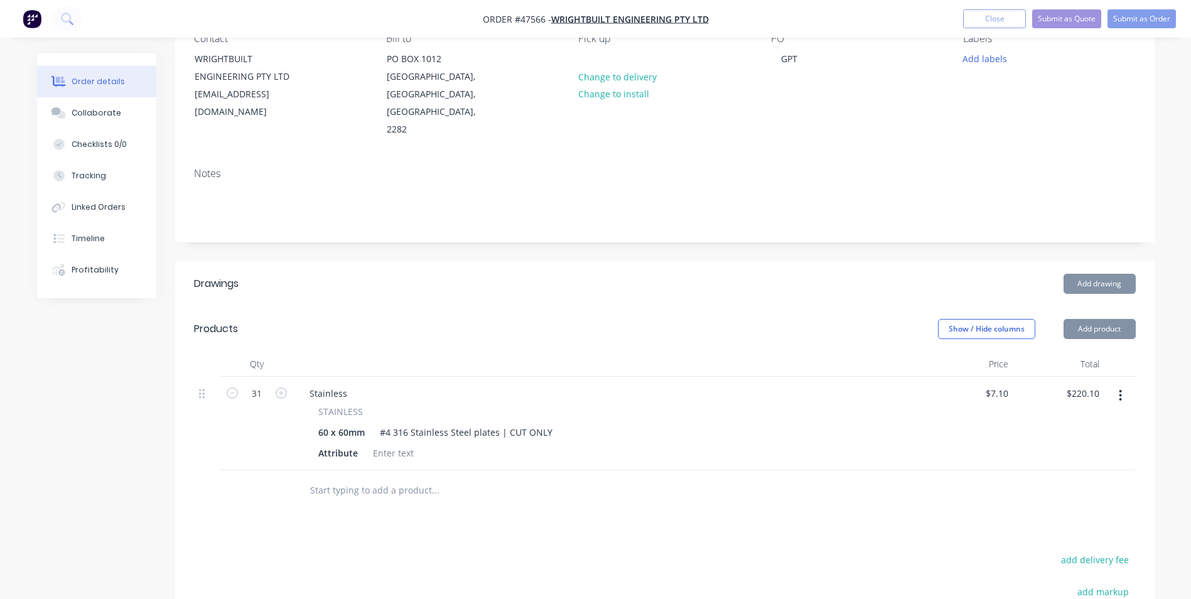
click at [355, 384] on div "Stainless" at bounding box center [608, 393] width 618 height 18
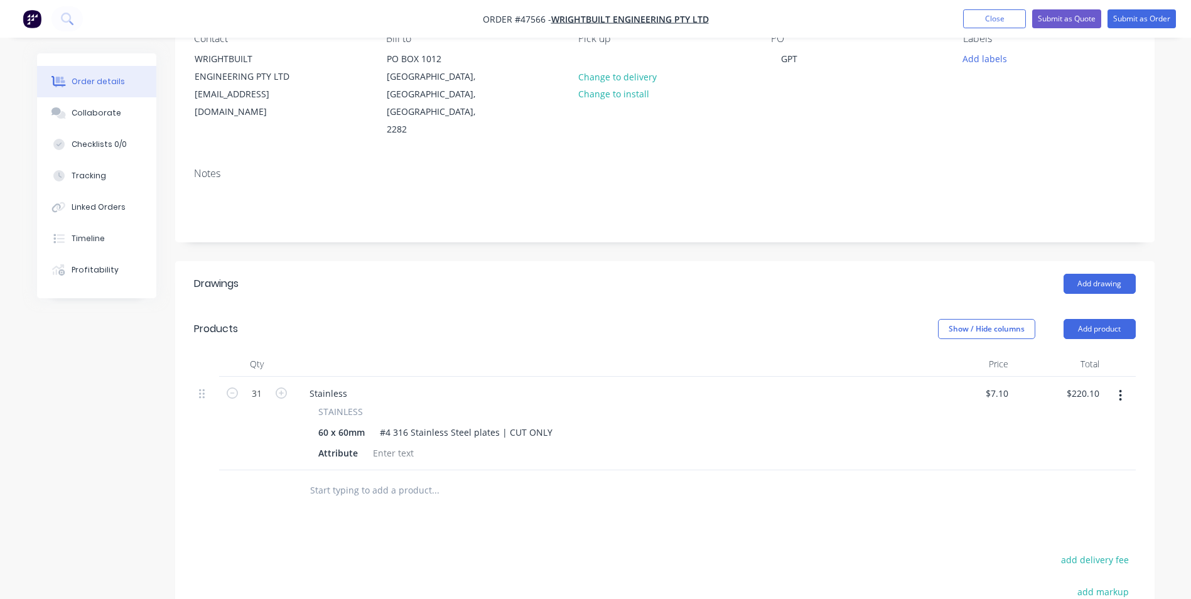
click at [347, 405] on span "STAINLESS" at bounding box center [340, 411] width 45 height 13
click at [360, 405] on span "STAINLESS" at bounding box center [340, 411] width 45 height 13
drag, startPoint x: 336, startPoint y: 374, endPoint x: 345, endPoint y: 373, distance: 8.8
click at [340, 384] on div "Stainless" at bounding box center [328, 393] width 58 height 18
drag, startPoint x: 349, startPoint y: 373, endPoint x: 149, endPoint y: 379, distance: 199.7
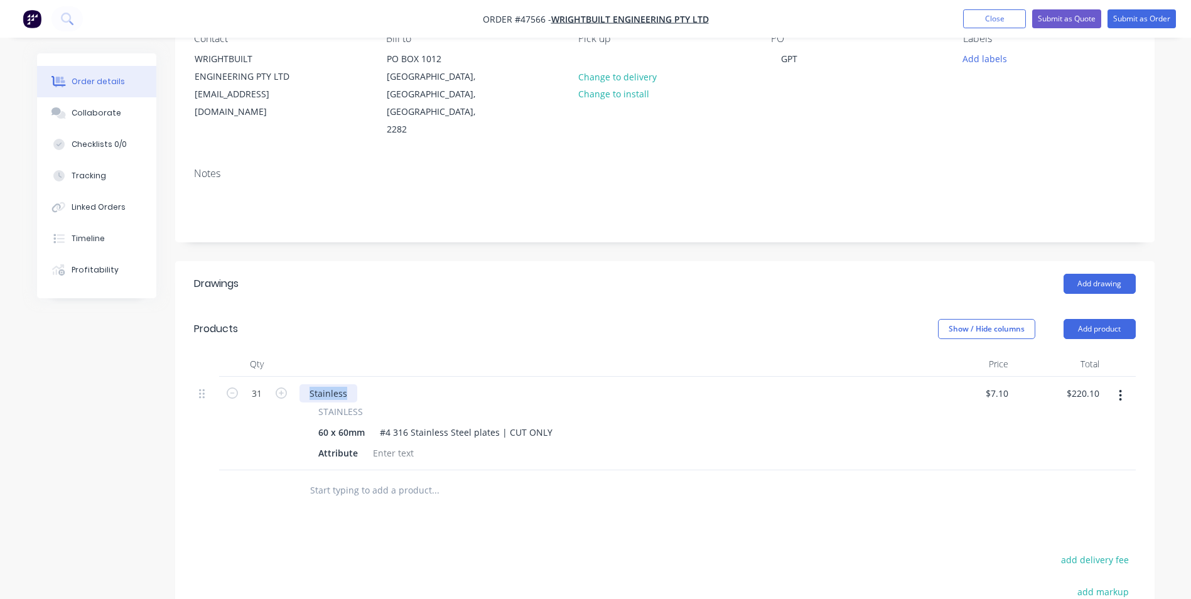
click at [158, 378] on div "Created by [PERSON_NAME] Created [DATE] Required [DATE] Assigned to NL Status D…" at bounding box center [595, 366] width 1117 height 876
click at [473, 423] on div "#4 316 Stainless Steel plates | CUT ONLY" at bounding box center [466, 432] width 183 height 18
click at [627, 377] on div "GPT DROP PIN FLOOR PLATES STAINLESS 60 x 60mm #4 316 Stainless Steel Plates | C…" at bounding box center [608, 424] width 628 height 94
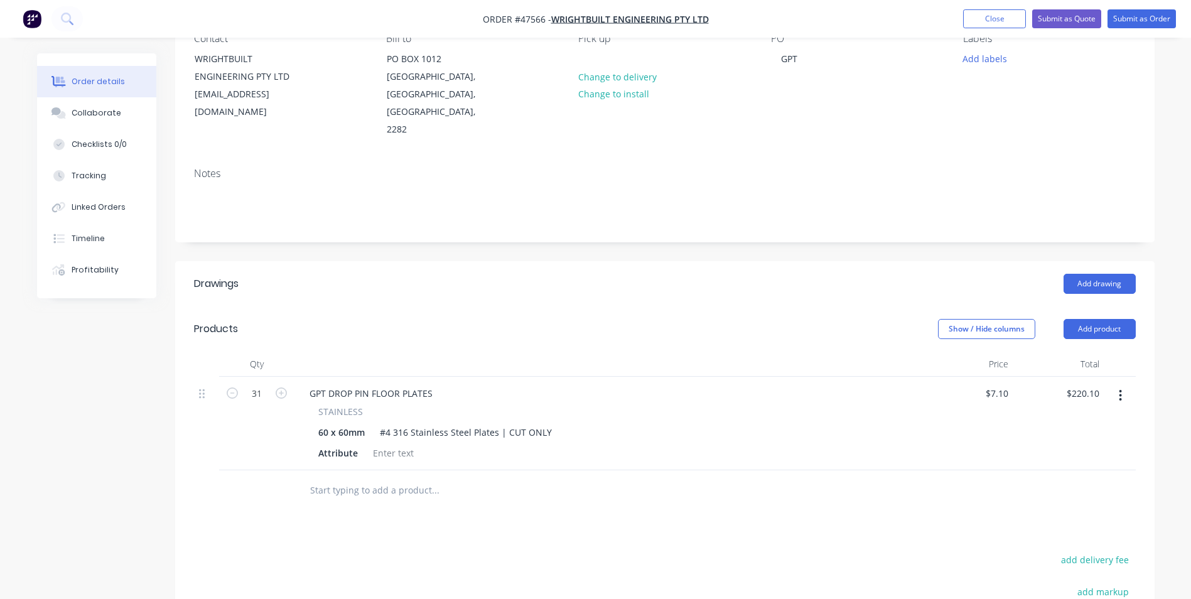
scroll to position [0, 0]
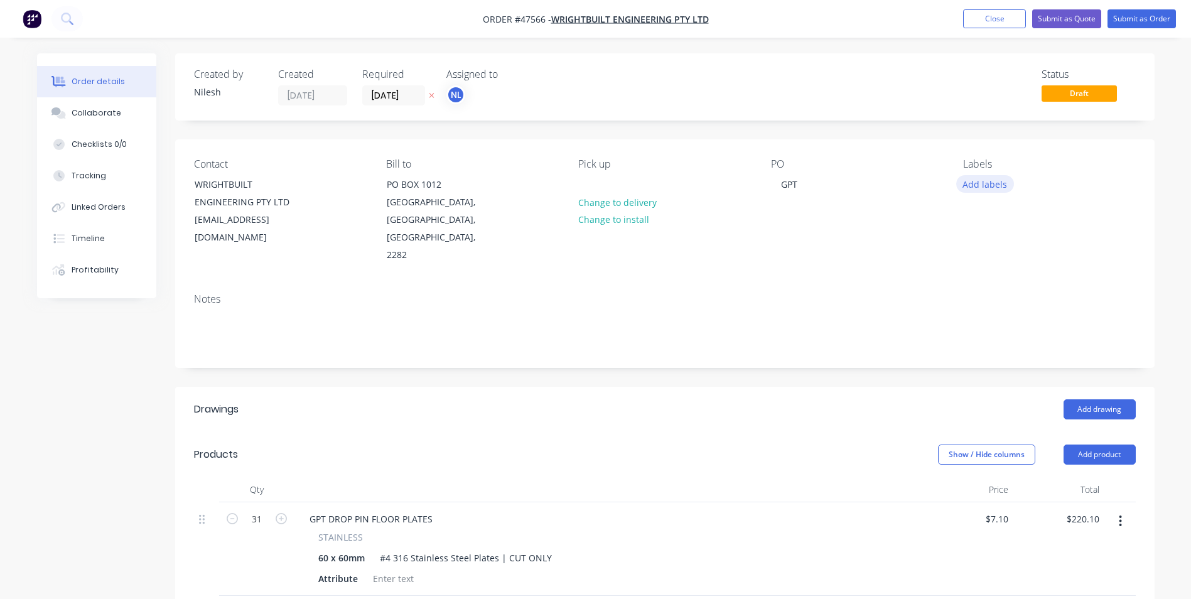
click at [987, 187] on button "Add labels" at bounding box center [985, 183] width 58 height 17
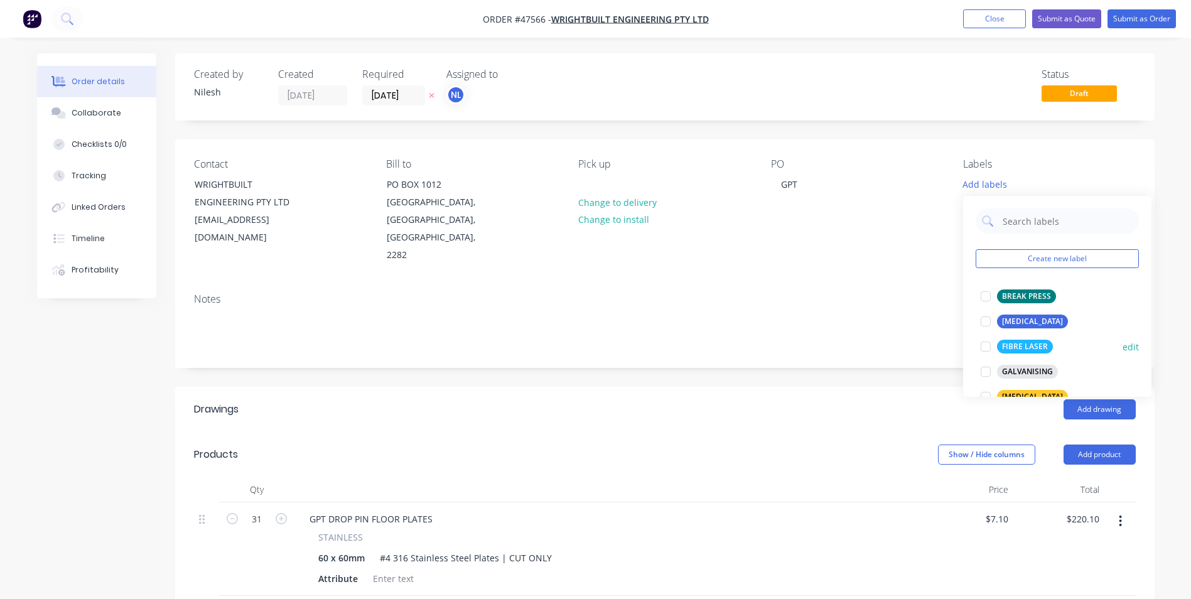
click at [1010, 338] on button "FIBRE LASER" at bounding box center [1016, 347] width 82 height 18
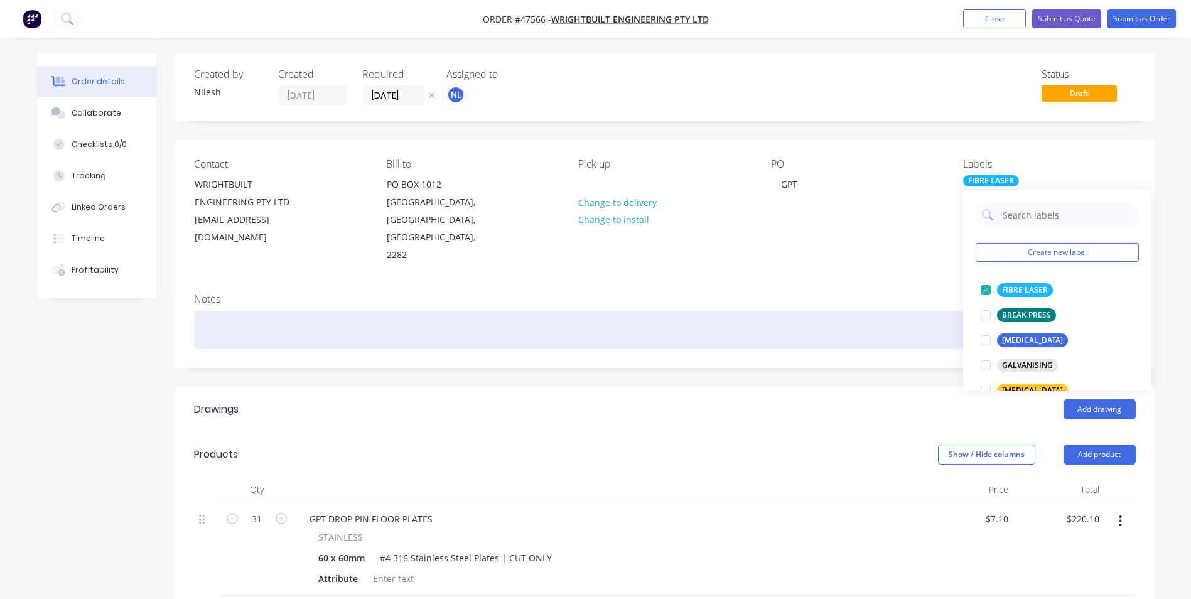
click at [821, 311] on div at bounding box center [665, 330] width 942 height 38
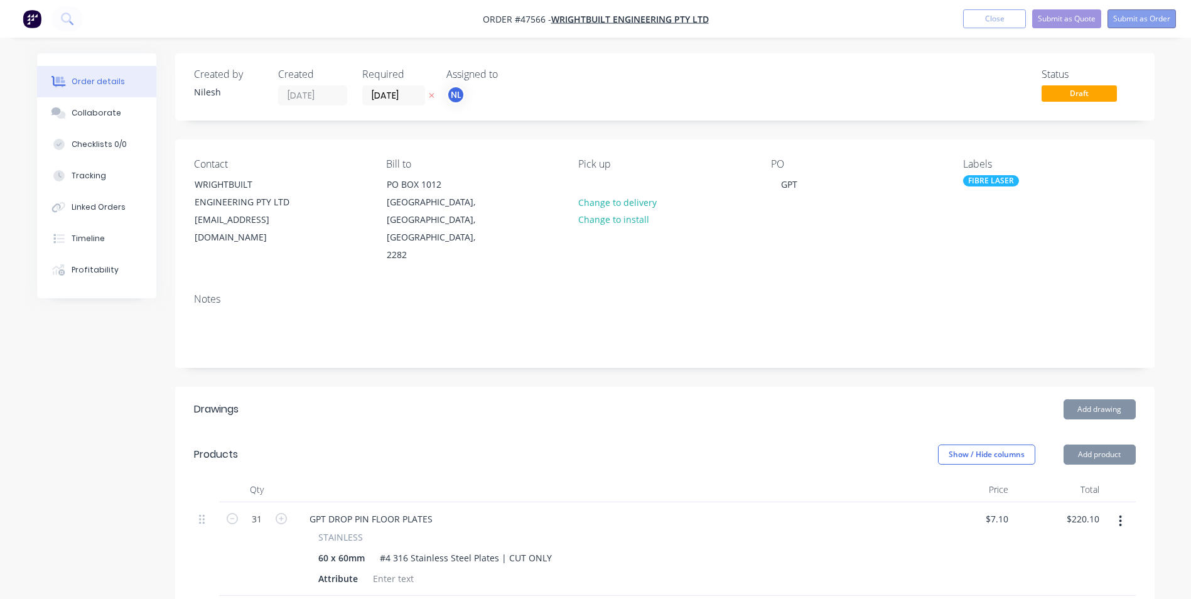
click at [1129, 13] on button "Submit as Order" at bounding box center [1141, 18] width 68 height 19
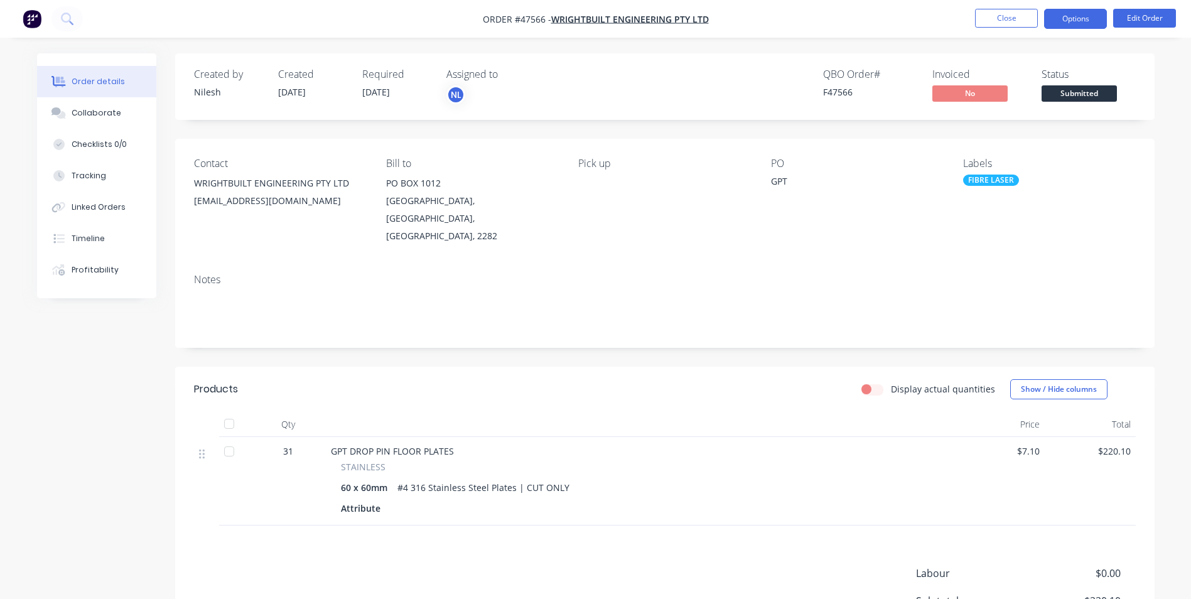
click at [1065, 23] on button "Options" at bounding box center [1075, 19] width 63 height 20
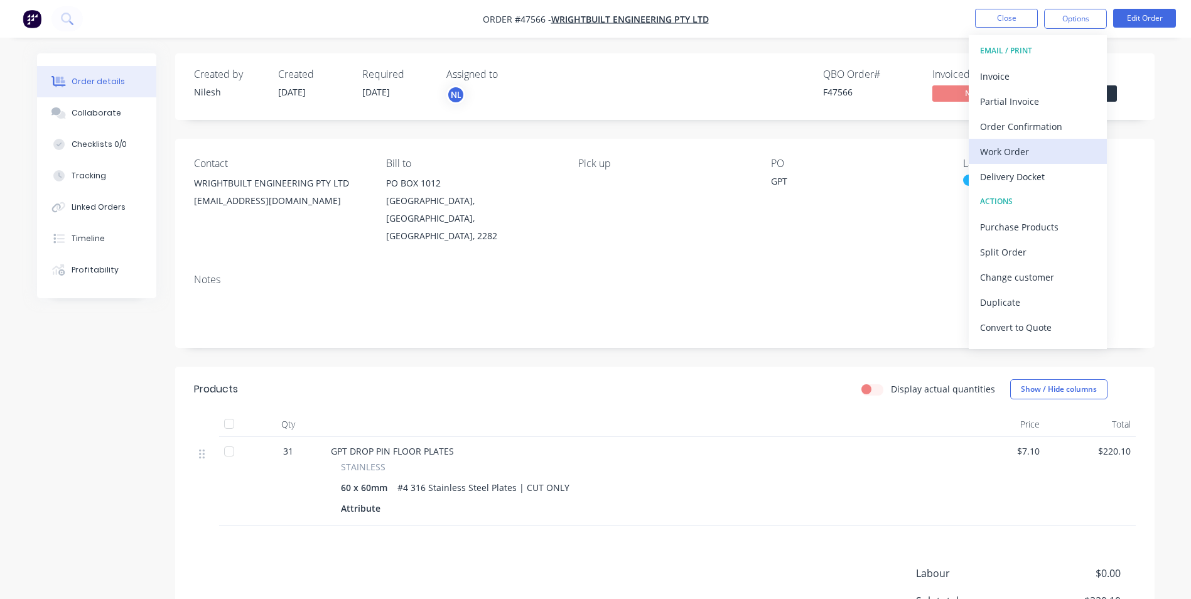
click at [1040, 149] on div "Work Order" at bounding box center [1038, 151] width 116 height 18
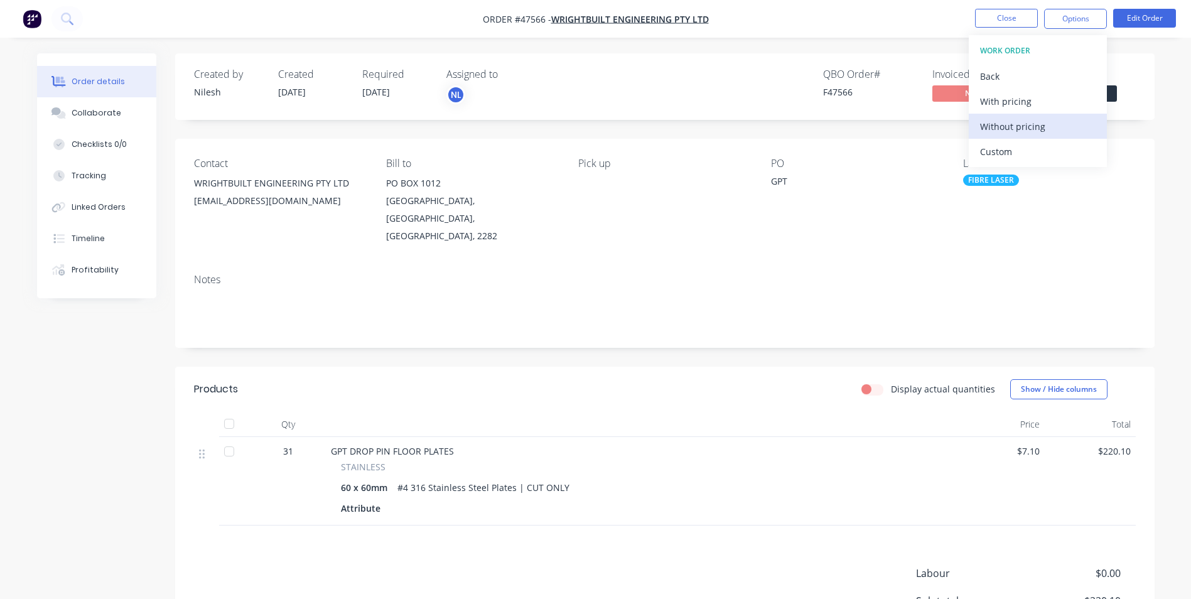
click at [1024, 131] on div "Without pricing" at bounding box center [1038, 126] width 116 height 18
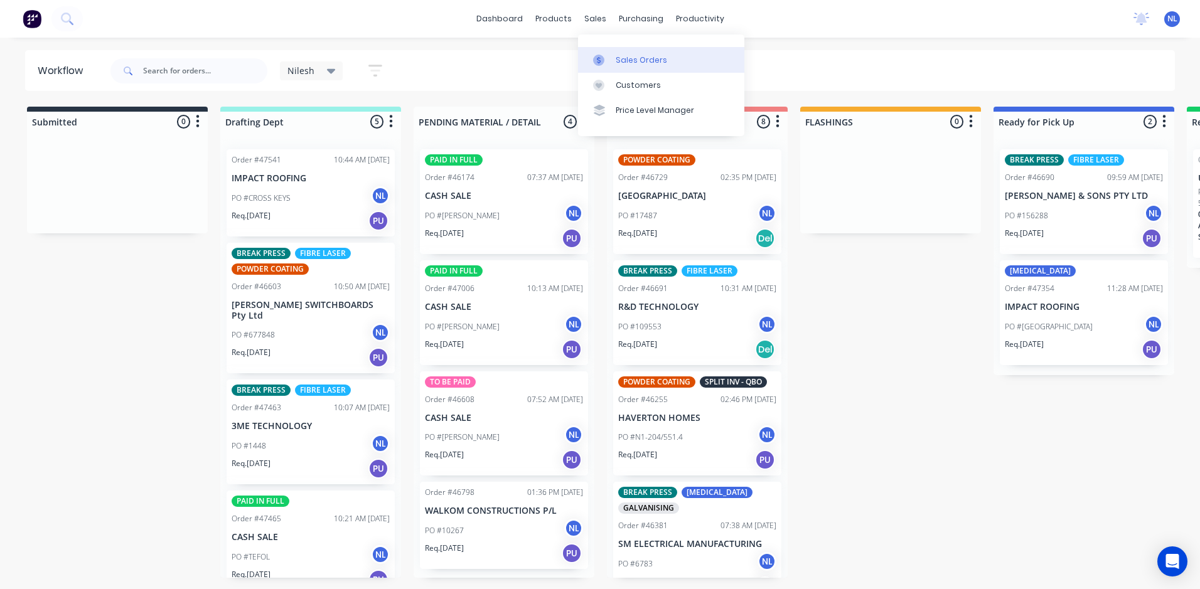
click at [601, 50] on link "Sales Orders" at bounding box center [661, 59] width 166 height 25
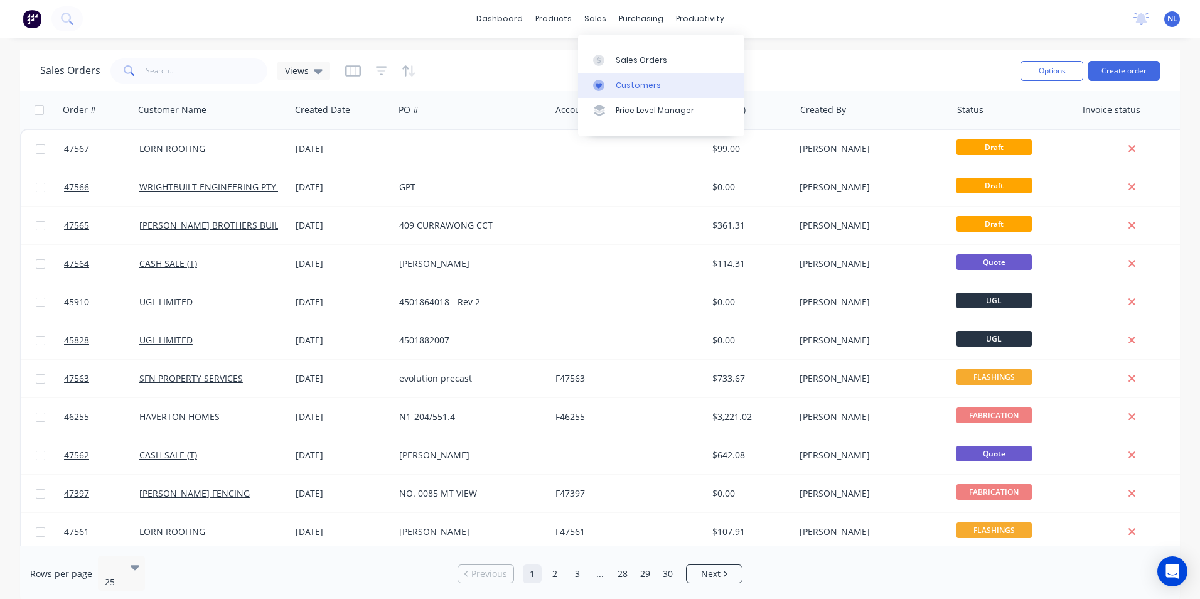
click at [692, 89] on link "Customers" at bounding box center [661, 85] width 166 height 25
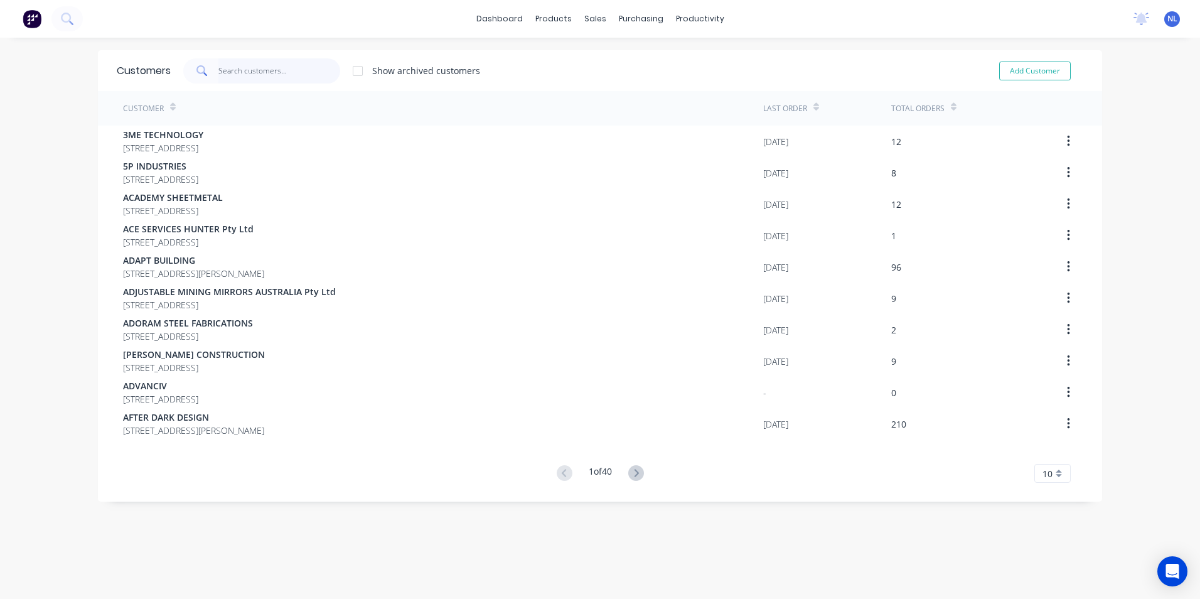
click at [273, 67] on input "text" at bounding box center [279, 70] width 122 height 25
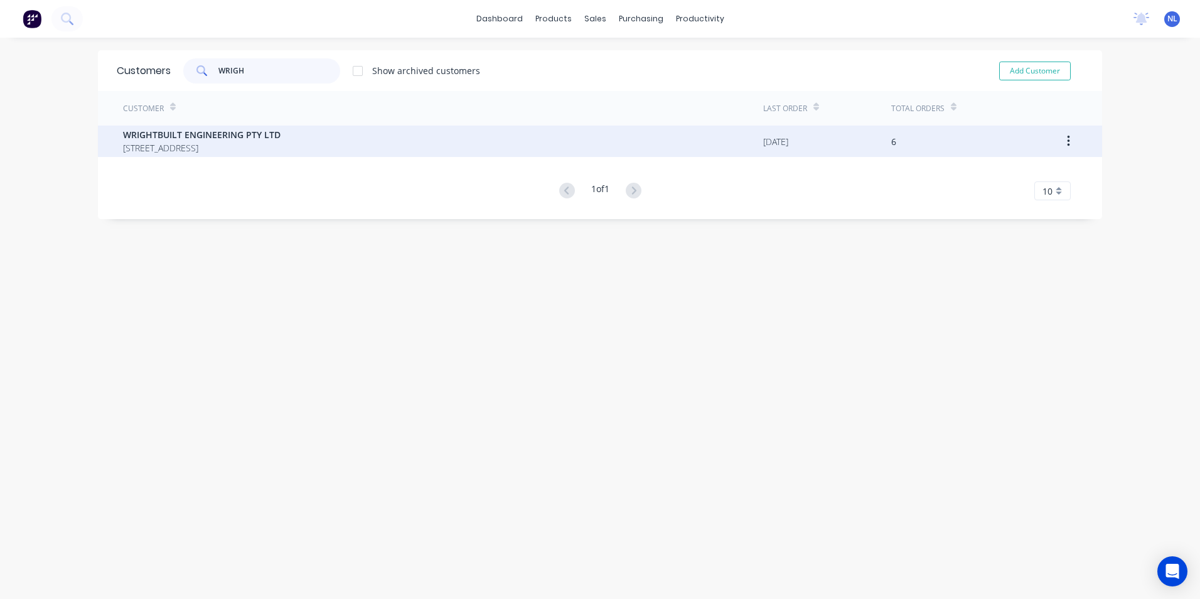
type input "WRIGH"
click at [281, 135] on span "WRIGHTBUILT ENGINEERING PTY LTD" at bounding box center [202, 134] width 158 height 13
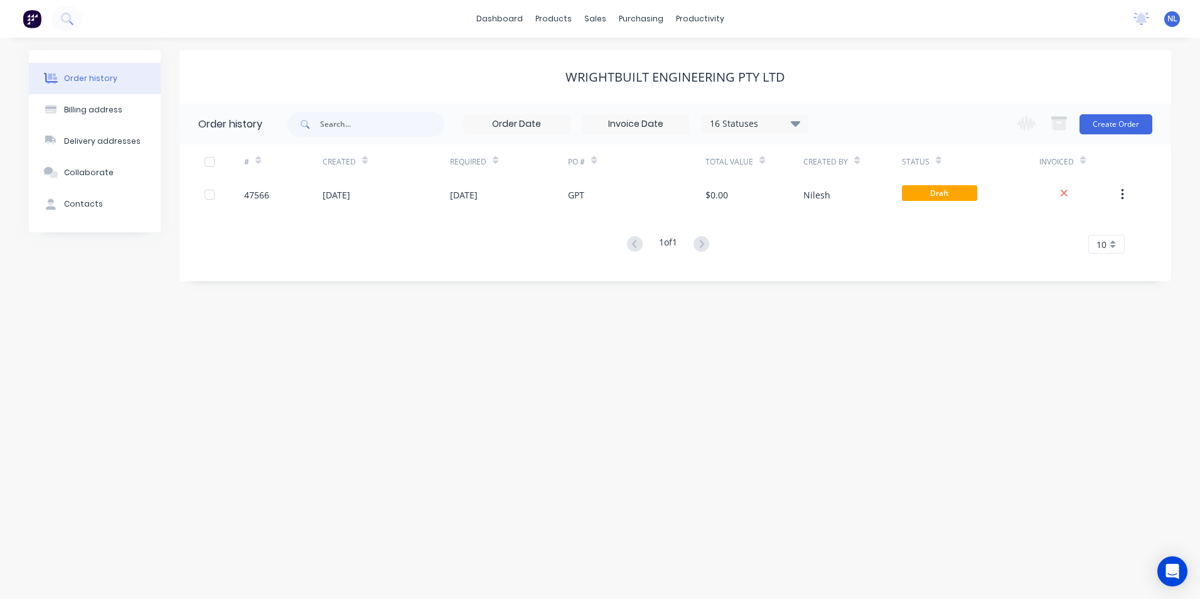
click at [706, 128] on div "16 Statuses" at bounding box center [754, 124] width 105 height 14
click at [763, 304] on div "Archived" at bounding box center [780, 300] width 157 height 25
click at [859, 293] on label at bounding box center [859, 293] width 0 height 0
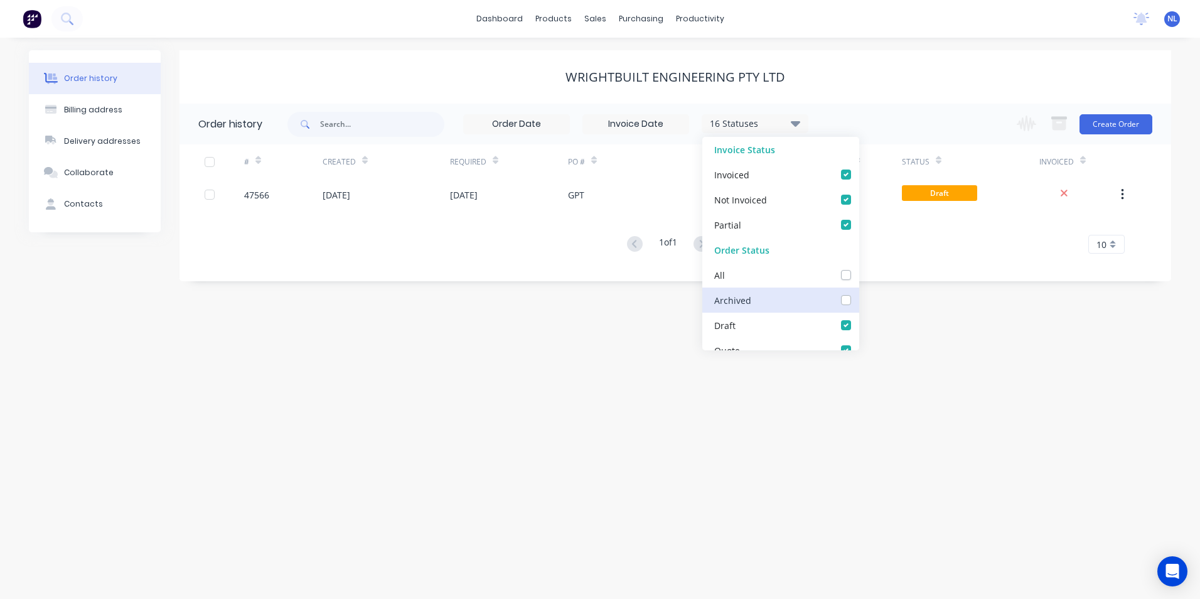
click at [859, 300] on input "checkbox" at bounding box center [864, 299] width 10 height 12
checkbox input "true"
click at [954, 382] on div "Order history Billing address Delivery addresses Collaborate Contacts WRIGHTBUI…" at bounding box center [600, 318] width 1200 height 561
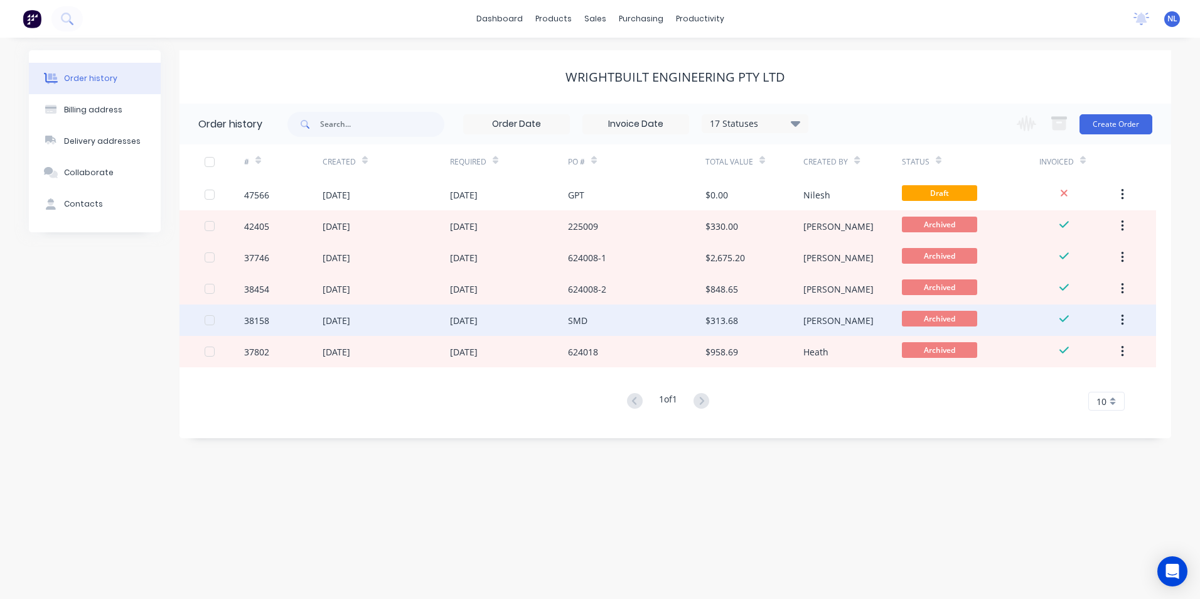
click at [748, 310] on div "$313.68" at bounding box center [755, 319] width 98 height 31
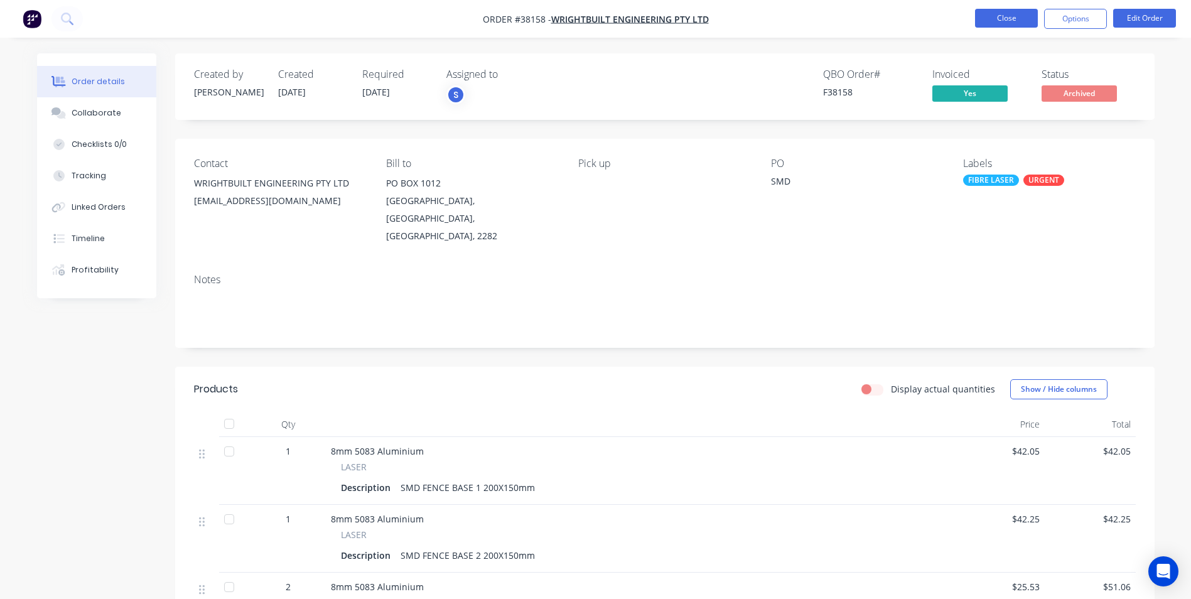
click at [1004, 23] on button "Close" at bounding box center [1006, 18] width 63 height 19
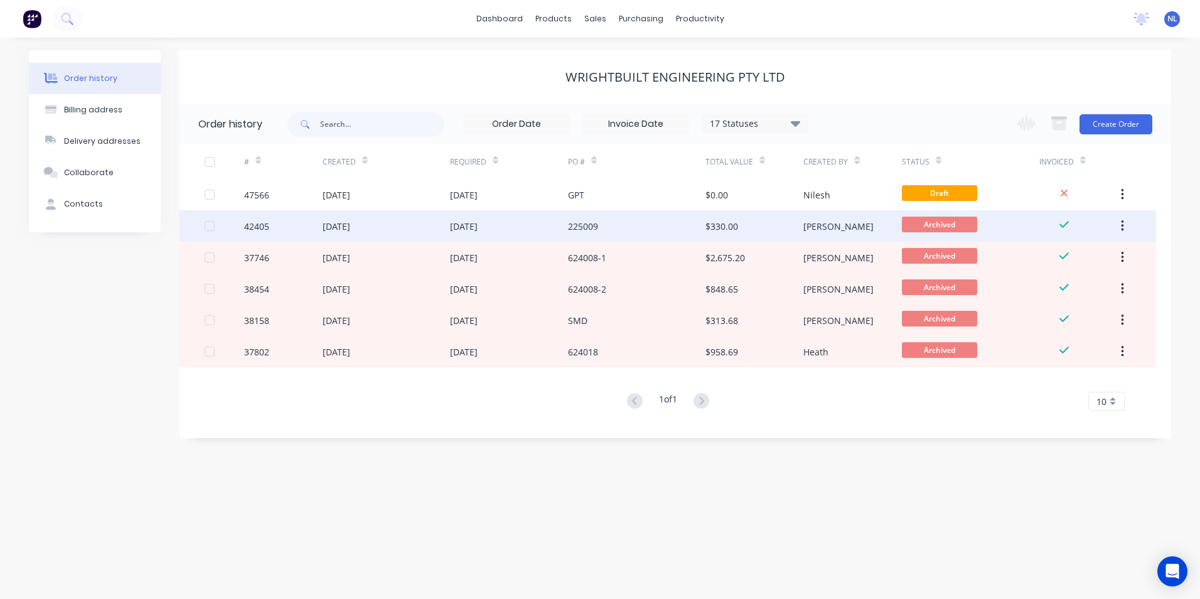
click at [756, 232] on div "$330.00" at bounding box center [755, 225] width 98 height 31
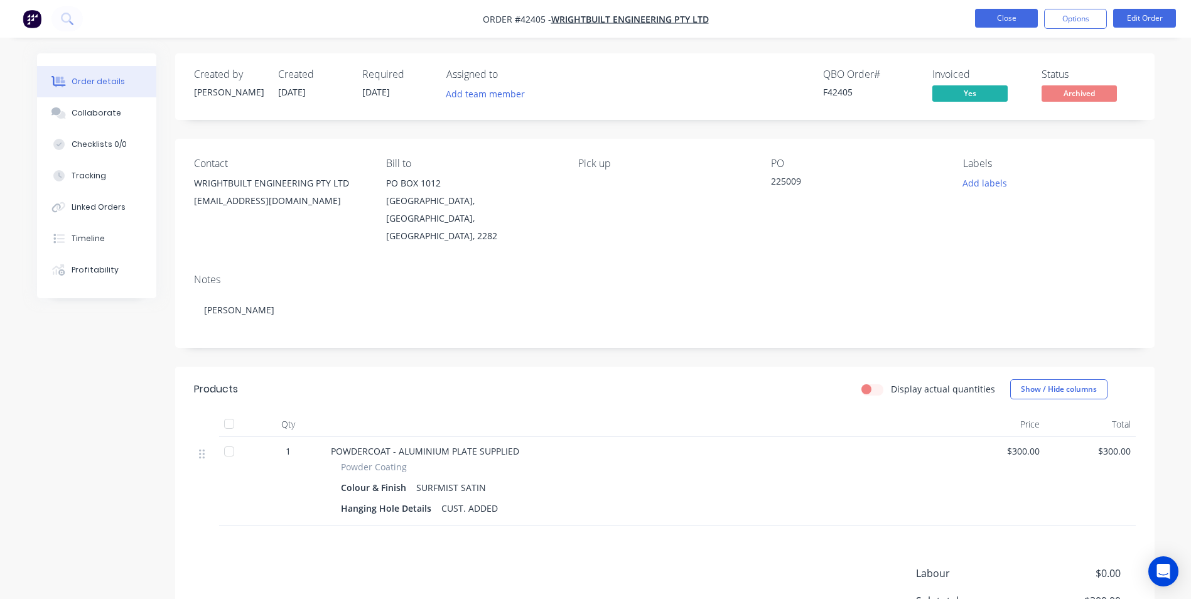
click at [1023, 11] on button "Close" at bounding box center [1006, 18] width 63 height 19
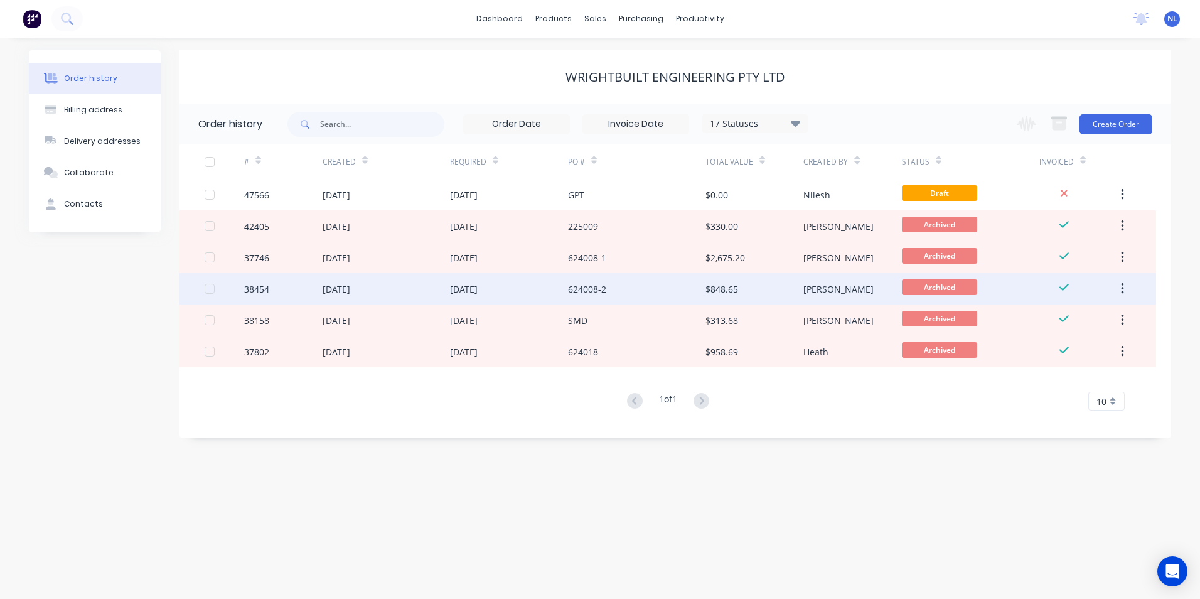
click at [611, 291] on div "624008-2" at bounding box center [636, 288] width 137 height 31
